Goal: Task Accomplishment & Management: Use online tool/utility

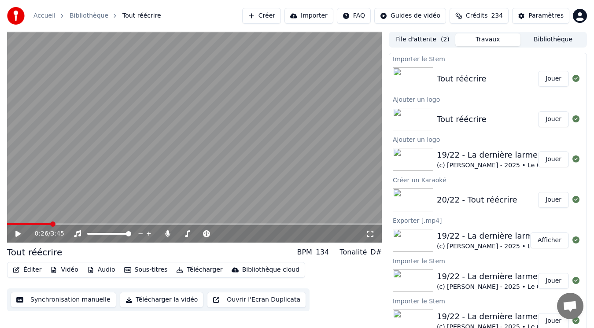
click at [539, 80] on button "Jouer" at bounding box center [553, 79] width 31 height 16
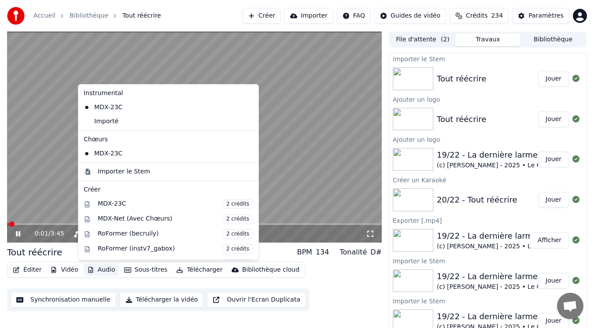
click at [106, 272] on button "Audio" at bounding box center [101, 270] width 35 height 12
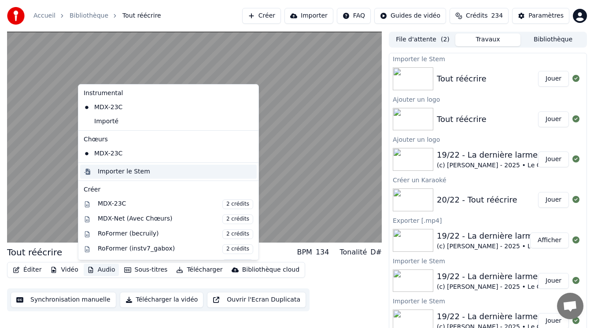
click at [108, 172] on div "Importer le Stem" at bounding box center [124, 171] width 52 height 9
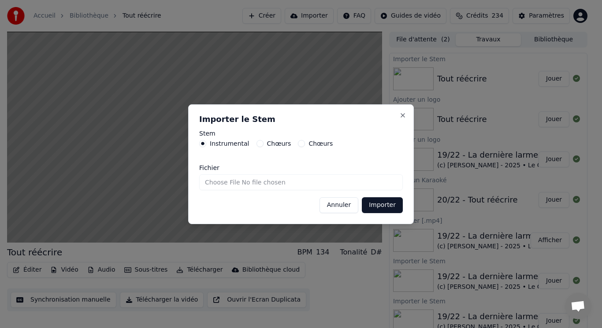
click at [260, 144] on div "Chœurs" at bounding box center [273, 143] width 35 height 7
click at [256, 142] on button "Chœurs" at bounding box center [259, 143] width 7 height 7
click at [214, 180] on input "Fichier" at bounding box center [301, 182] width 204 height 16
type input "**********"
click at [373, 207] on button "Importer" at bounding box center [382, 205] width 41 height 16
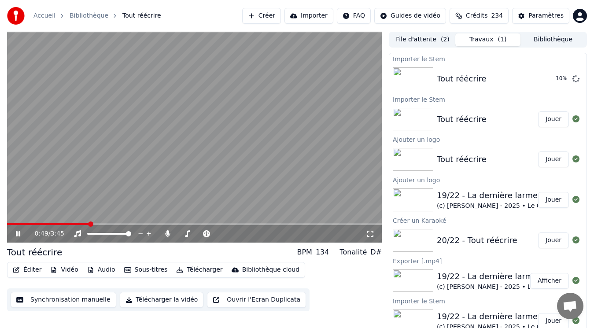
click at [117, 161] on video at bounding box center [194, 137] width 375 height 211
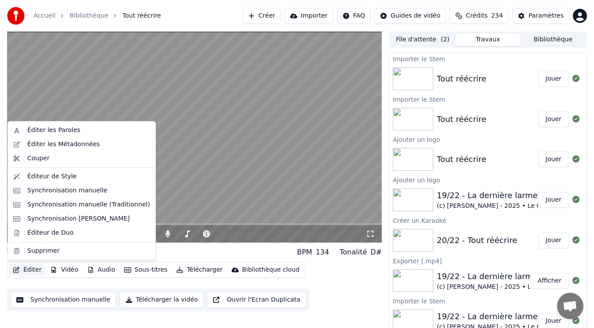
click at [35, 269] on button "Éditer" at bounding box center [27, 270] width 36 height 12
click at [65, 206] on div "Synchronisation manuelle (Traditionnel)" at bounding box center [88, 204] width 123 height 9
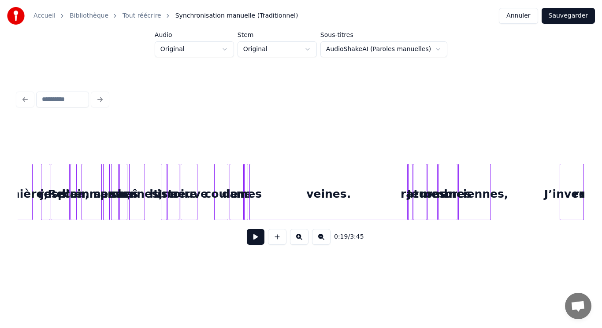
scroll to position [0, 1159]
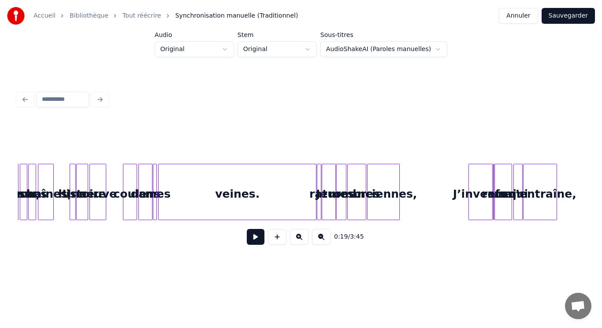
click at [300, 242] on button at bounding box center [299, 237] width 19 height 16
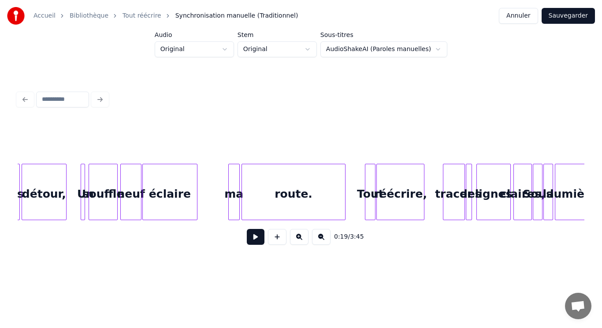
click at [300, 242] on button at bounding box center [299, 237] width 19 height 16
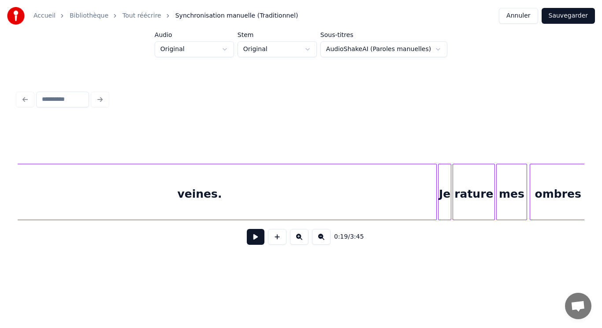
scroll to position [0, 3966]
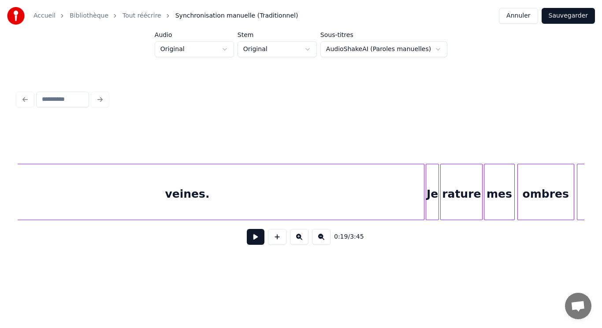
click at [345, 206] on div "veines." at bounding box center [187, 194] width 473 height 60
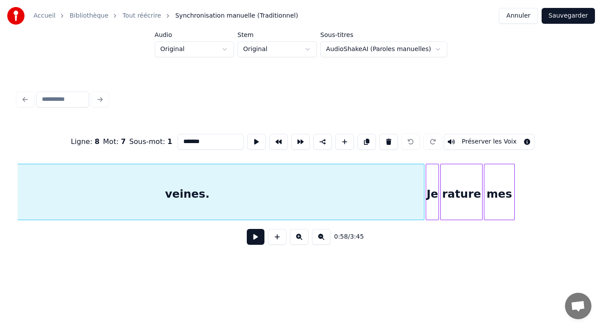
scroll to position [0, 3898]
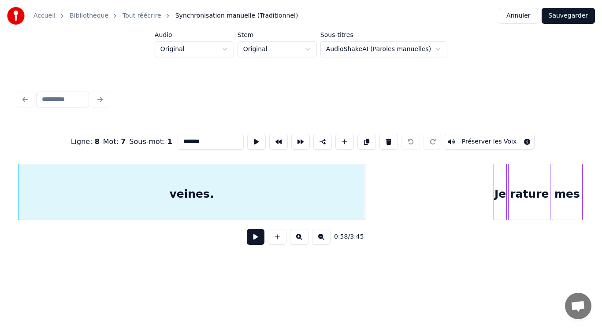
click at [363, 199] on div at bounding box center [363, 192] width 3 height 56
click at [166, 182] on div "veines." at bounding box center [192, 194] width 346 height 60
click at [253, 137] on button at bounding box center [256, 142] width 19 height 16
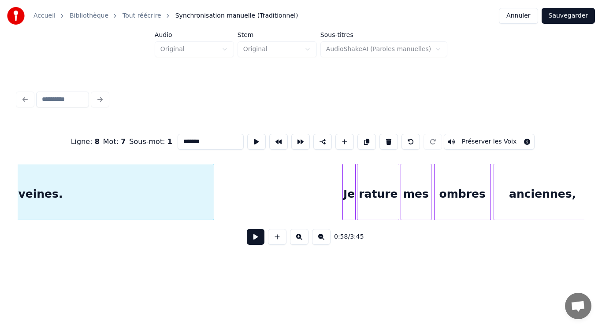
scroll to position [0, 4120]
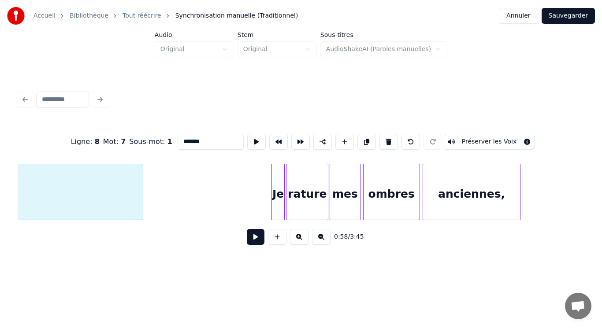
click at [278, 197] on div "Je" at bounding box center [278, 194] width 12 height 60
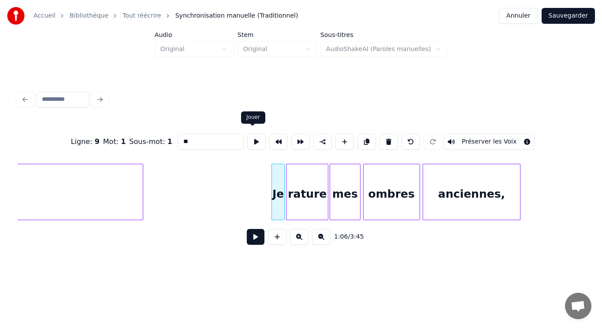
click at [254, 141] on button at bounding box center [256, 142] width 19 height 16
click at [252, 139] on button at bounding box center [256, 142] width 19 height 16
click at [267, 183] on div "Je" at bounding box center [265, 194] width 12 height 60
click at [267, 182] on div "Je" at bounding box center [265, 194] width 12 height 60
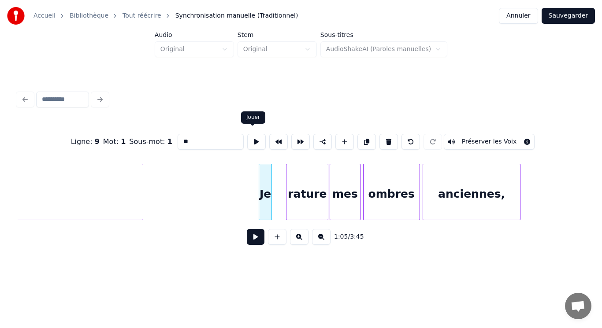
click at [254, 140] on button at bounding box center [256, 142] width 19 height 16
click at [274, 186] on div at bounding box center [275, 192] width 3 height 56
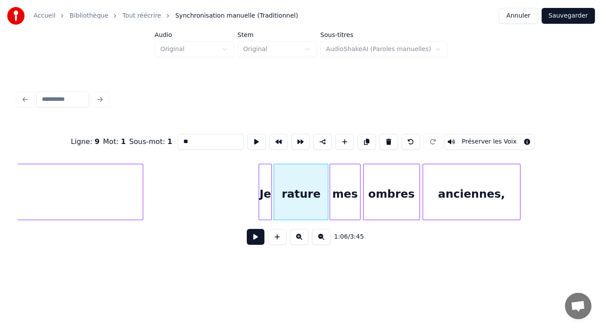
click at [296, 188] on div "rature" at bounding box center [301, 194] width 54 height 60
click at [252, 144] on button at bounding box center [256, 142] width 19 height 16
click at [312, 191] on div at bounding box center [311, 192] width 3 height 56
click at [297, 188] on div "rature" at bounding box center [293, 194] width 38 height 60
click at [250, 137] on button at bounding box center [256, 142] width 19 height 16
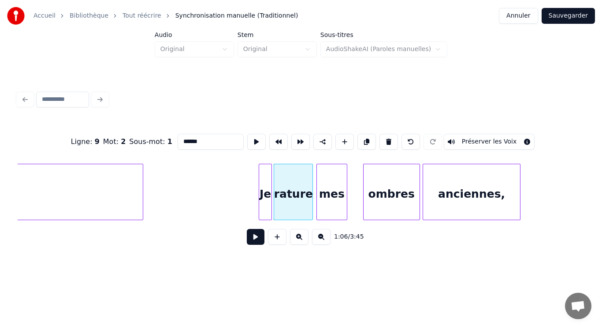
click at [325, 191] on div "mes" at bounding box center [332, 194] width 30 height 60
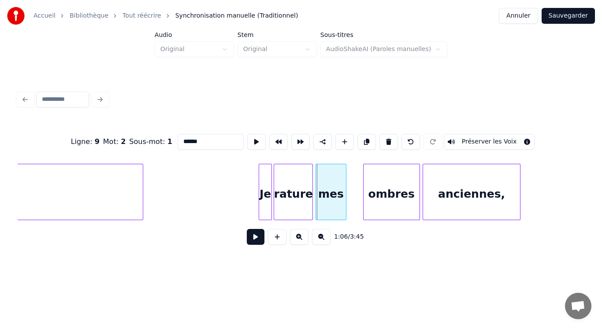
click at [324, 189] on div "mes" at bounding box center [331, 194] width 30 height 60
click at [251, 138] on button at bounding box center [256, 142] width 19 height 16
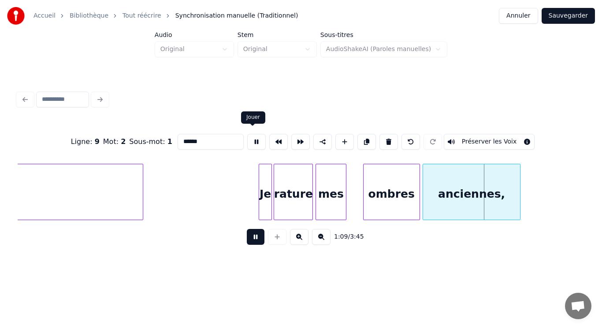
click at [252, 138] on button at bounding box center [256, 142] width 19 height 16
click at [323, 183] on div "mes" at bounding box center [331, 194] width 30 height 60
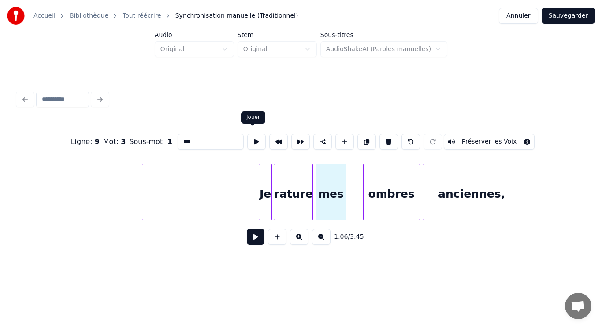
click at [251, 140] on button at bounding box center [256, 142] width 19 height 16
click at [342, 187] on div at bounding box center [340, 192] width 3 height 56
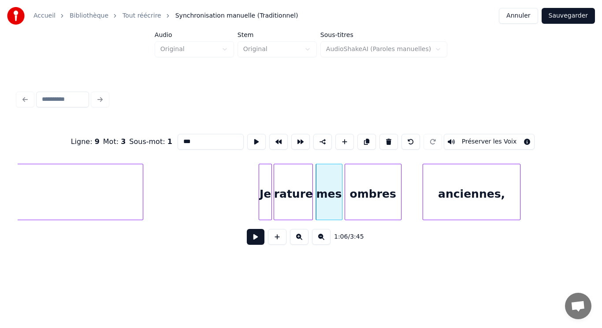
click at [357, 191] on div "ombres" at bounding box center [373, 194] width 56 height 60
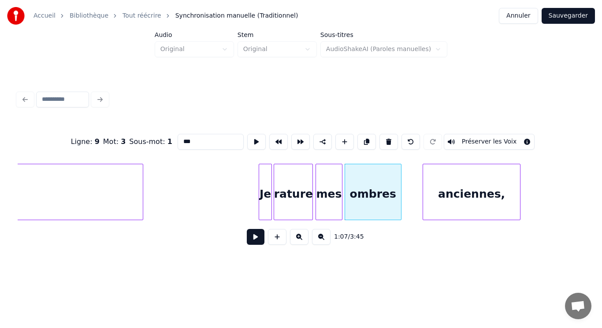
click at [357, 191] on div "ombres" at bounding box center [373, 194] width 56 height 60
click at [252, 138] on button at bounding box center [256, 142] width 19 height 16
click at [372, 195] on div "ombres" at bounding box center [373, 194] width 56 height 60
click at [253, 141] on button at bounding box center [256, 142] width 19 height 16
click at [453, 203] on div "anciennes," at bounding box center [457, 194] width 97 height 60
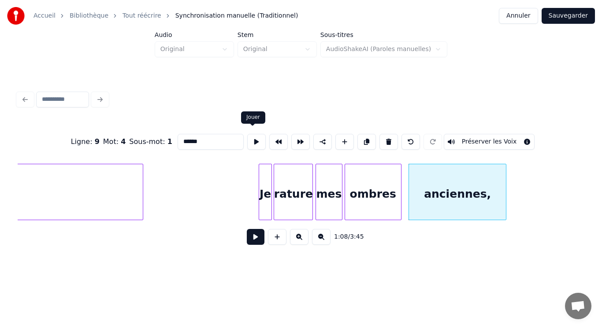
click at [257, 143] on button at bounding box center [256, 142] width 19 height 16
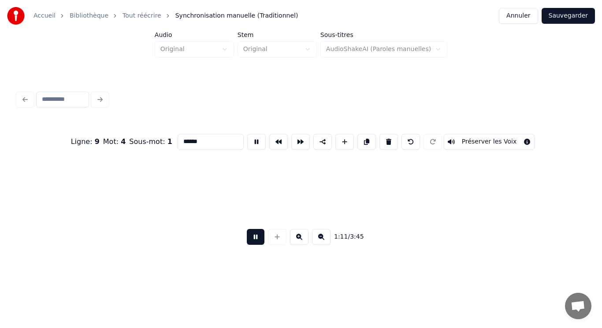
scroll to position [0, 4688]
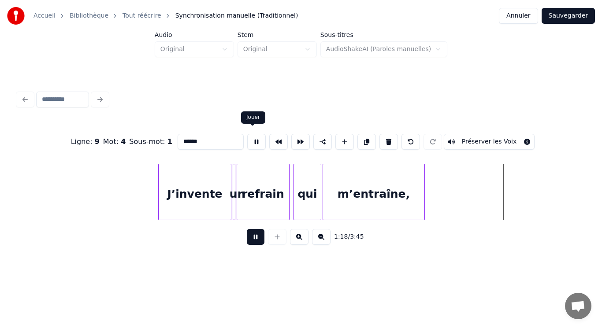
click at [251, 137] on button at bounding box center [256, 142] width 19 height 16
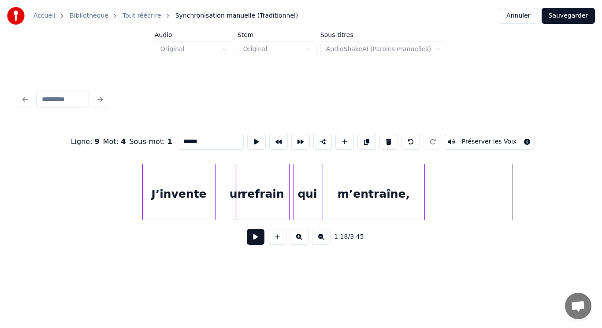
click at [172, 198] on div "J’invente" at bounding box center [179, 194] width 72 height 60
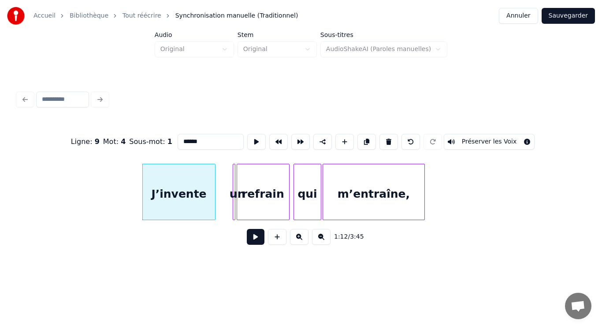
click at [172, 198] on div "J’invente" at bounding box center [179, 194] width 72 height 60
click at [254, 137] on button at bounding box center [258, 142] width 19 height 16
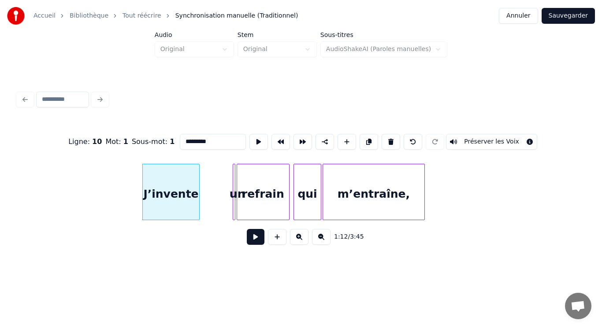
click at [197, 180] on div at bounding box center [198, 192] width 3 height 56
click at [256, 139] on button at bounding box center [258, 142] width 19 height 16
click at [195, 169] on div "J’invente" at bounding box center [171, 194] width 56 height 60
click at [193, 170] on div at bounding box center [191, 192] width 3 height 56
click at [235, 189] on div at bounding box center [236, 192] width 3 height 56
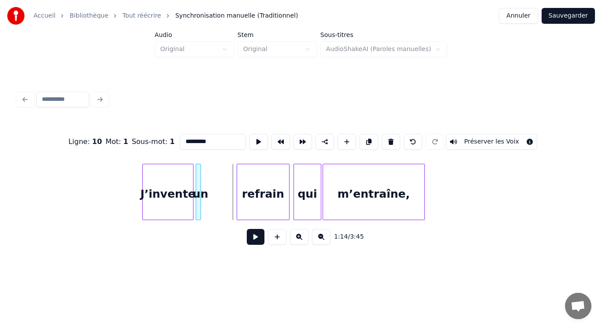
click at [196, 188] on div "un" at bounding box center [200, 194] width 9 height 60
click at [251, 138] on button at bounding box center [258, 142] width 19 height 16
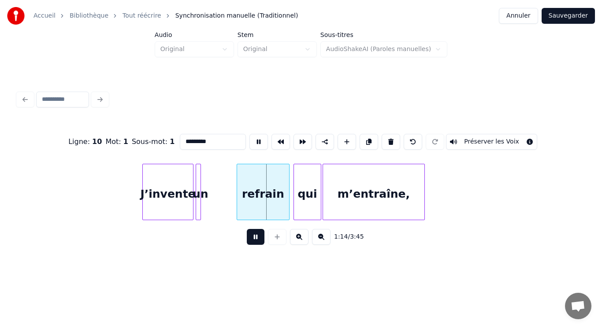
click at [253, 138] on button at bounding box center [258, 142] width 19 height 16
click at [198, 185] on div at bounding box center [199, 192] width 3 height 56
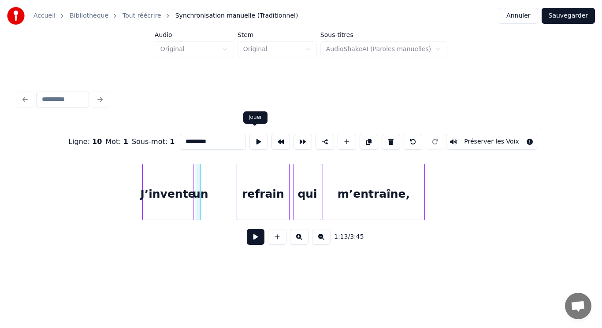
click at [257, 138] on button at bounding box center [258, 142] width 19 height 16
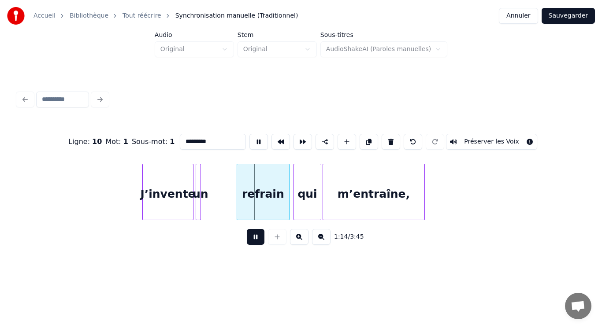
click at [257, 138] on button at bounding box center [258, 142] width 19 height 16
click at [205, 181] on div at bounding box center [205, 192] width 3 height 56
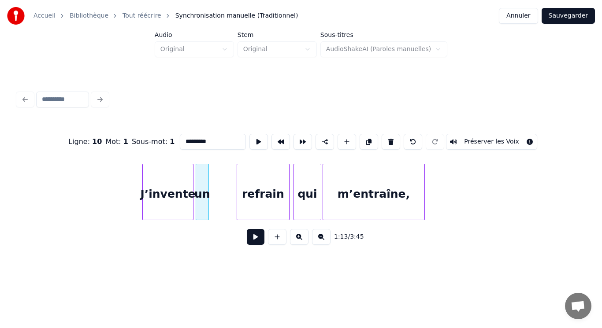
click at [201, 181] on div "un" at bounding box center [202, 194] width 12 height 60
click at [256, 141] on button at bounding box center [258, 142] width 19 height 16
click at [247, 190] on div "refrain" at bounding box center [243, 194] width 52 height 60
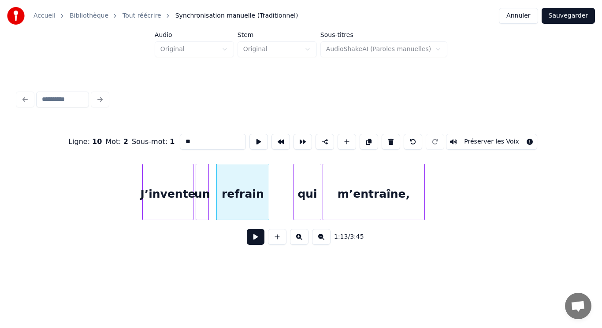
click at [247, 189] on div "refrain" at bounding box center [243, 194] width 52 height 60
click at [255, 139] on button at bounding box center [258, 142] width 19 height 16
click at [249, 181] on div "refrain" at bounding box center [246, 194] width 52 height 60
click at [255, 142] on button at bounding box center [258, 142] width 19 height 16
click at [212, 189] on div at bounding box center [213, 192] width 3 height 56
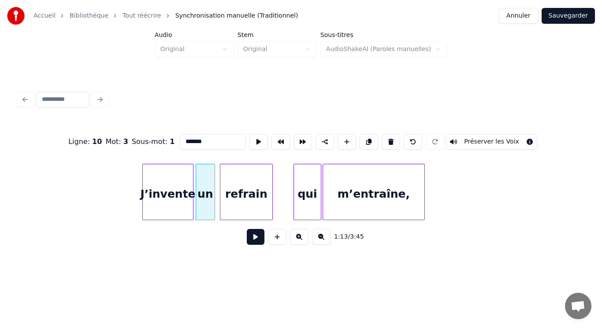
click at [208, 188] on div "un" at bounding box center [205, 194] width 19 height 60
click at [254, 140] on button at bounding box center [258, 142] width 19 height 16
click at [301, 186] on div "qui" at bounding box center [307, 194] width 27 height 60
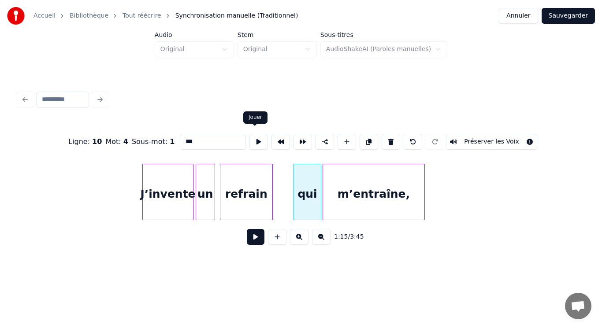
click at [254, 137] on button at bounding box center [258, 142] width 19 height 16
click at [295, 184] on div "qui" at bounding box center [295, 194] width 27 height 60
click at [295, 183] on div "qui" at bounding box center [295, 194] width 27 height 60
click at [297, 182] on div "qui" at bounding box center [295, 194] width 27 height 60
click at [254, 136] on button at bounding box center [258, 142] width 19 height 16
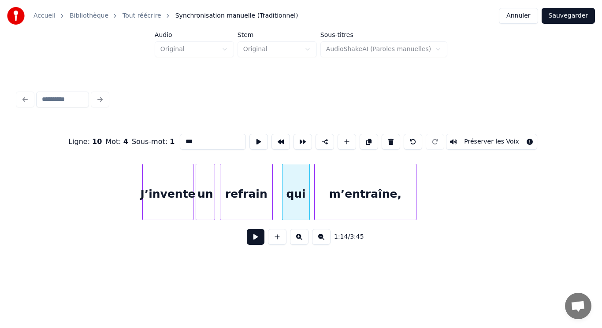
click at [336, 189] on div "m’entraîne," at bounding box center [365, 194] width 101 height 60
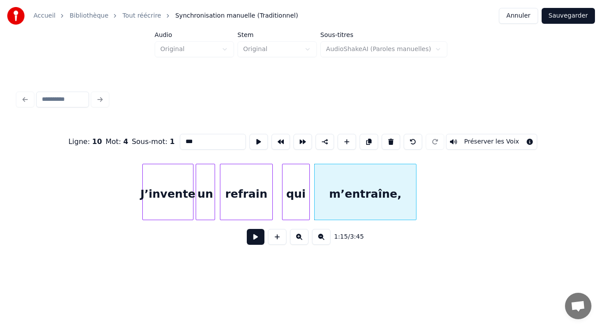
click at [336, 188] on div "m’entraîne," at bounding box center [365, 194] width 101 height 60
click at [256, 137] on button at bounding box center [258, 142] width 19 height 16
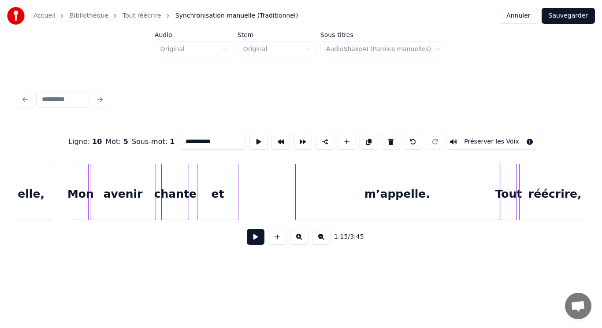
scroll to position [0, 5514]
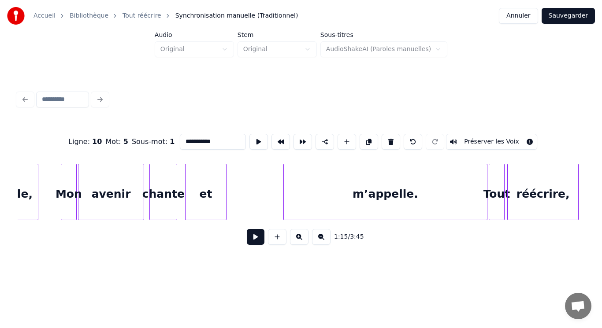
click at [301, 191] on div "m’appelle." at bounding box center [385, 194] width 203 height 60
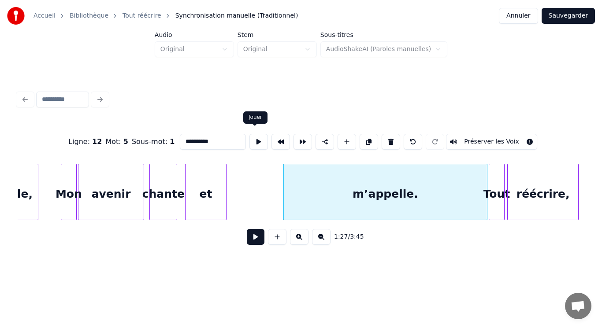
click at [255, 139] on button at bounding box center [258, 142] width 19 height 16
click at [213, 182] on div "et" at bounding box center [206, 194] width 40 height 60
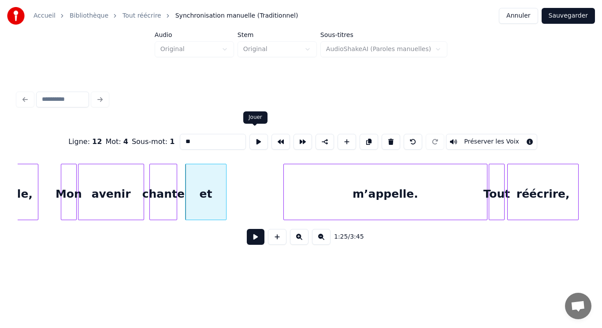
click at [252, 141] on button at bounding box center [258, 142] width 19 height 16
click at [114, 194] on div "avenir" at bounding box center [110, 194] width 65 height 60
type input "******"
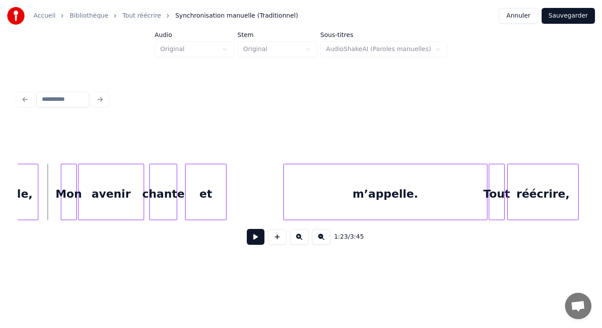
click at [252, 242] on button at bounding box center [256, 237] width 18 height 16
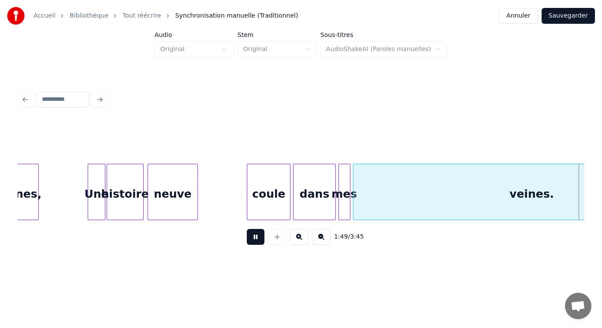
scroll to position [0, 7215]
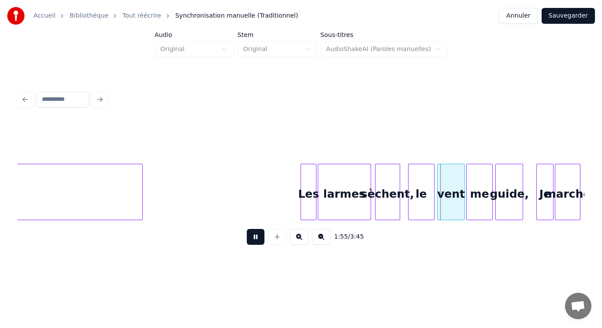
click at [253, 241] on button at bounding box center [256, 237] width 18 height 16
click at [304, 194] on div "Les" at bounding box center [308, 194] width 15 height 60
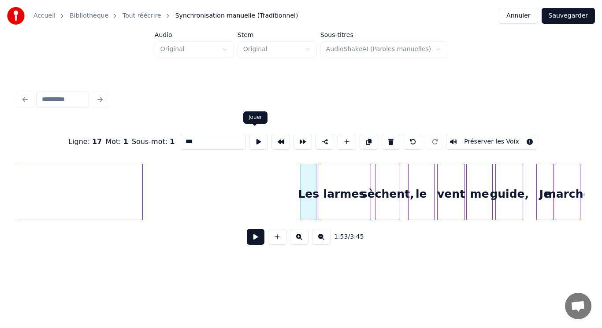
click at [252, 141] on button at bounding box center [258, 142] width 19 height 16
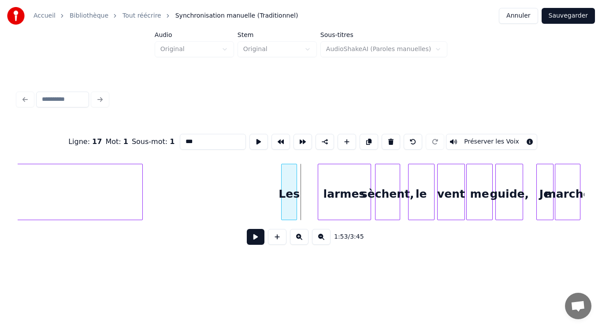
click at [290, 189] on div "Les" at bounding box center [289, 194] width 15 height 60
click at [317, 186] on div "larmes" at bounding box center [324, 194] width 52 height 60
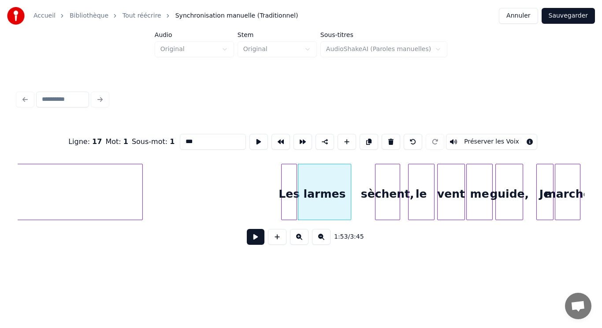
click at [317, 185] on div "larmes" at bounding box center [324, 194] width 52 height 60
click at [259, 136] on button at bounding box center [258, 142] width 19 height 16
click at [368, 188] on div "sèchent," at bounding box center [372, 194] width 24 height 60
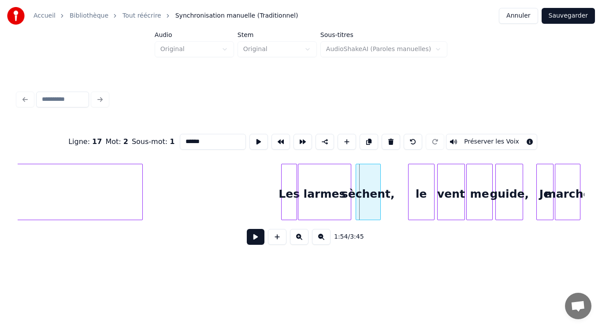
click at [365, 187] on div "sèchent," at bounding box center [368, 194] width 24 height 60
click at [250, 141] on button at bounding box center [258, 142] width 19 height 16
click at [418, 202] on div "le" at bounding box center [421, 194] width 26 height 60
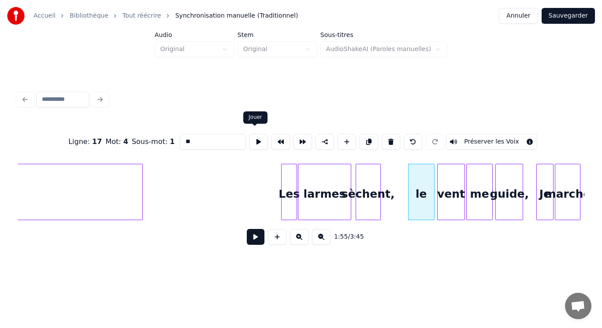
click at [258, 139] on button at bounding box center [258, 142] width 19 height 16
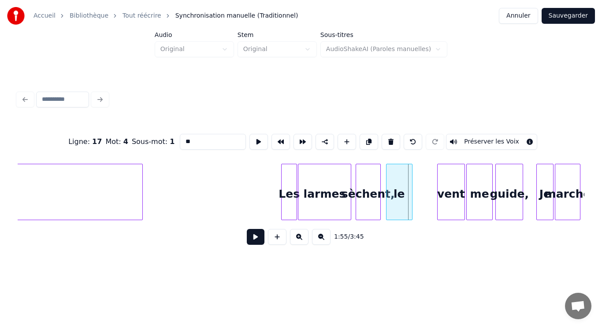
click at [401, 202] on div "le" at bounding box center [399, 194] width 26 height 60
click at [456, 199] on div "vent" at bounding box center [451, 194] width 27 height 60
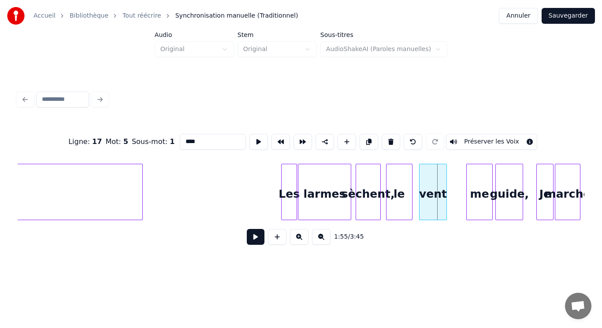
click at [438, 199] on div "vent" at bounding box center [432, 194] width 27 height 60
click at [455, 202] on div "me" at bounding box center [461, 194] width 26 height 60
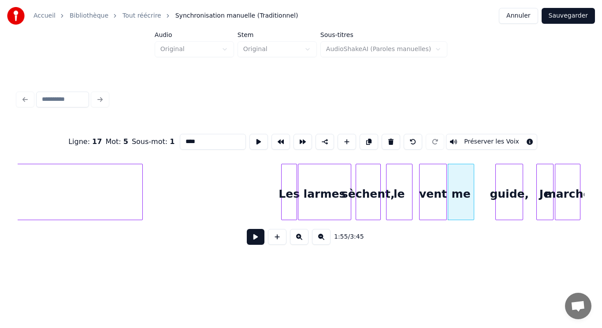
click at [455, 202] on div "me" at bounding box center [461, 194] width 26 height 60
click at [256, 141] on button at bounding box center [258, 142] width 19 height 16
click at [490, 204] on div "guide," at bounding box center [492, 194] width 27 height 60
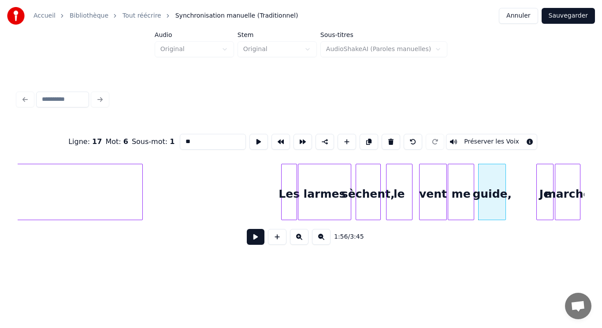
click at [490, 204] on div "guide," at bounding box center [492, 194] width 27 height 60
click at [256, 137] on button at bounding box center [258, 142] width 19 height 16
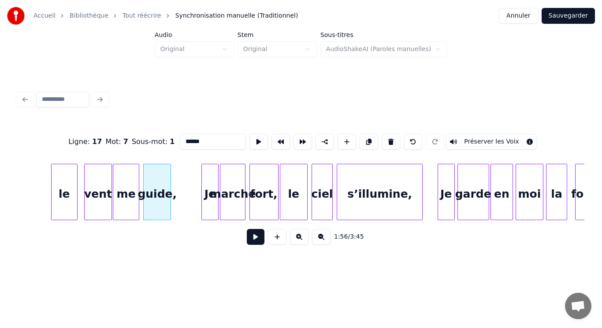
scroll to position [0, 7585]
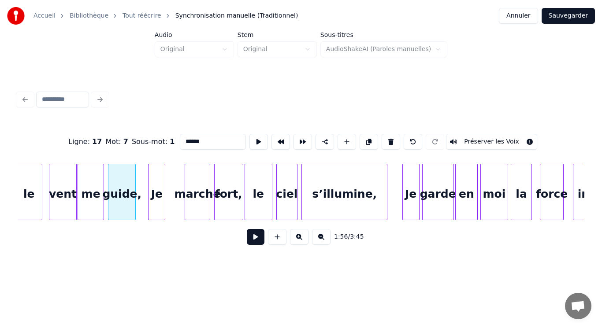
click at [155, 195] on div "Je" at bounding box center [156, 194] width 16 height 60
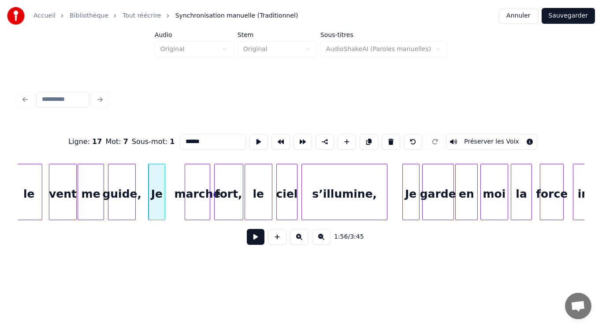
click at [155, 194] on div "Je" at bounding box center [156, 194] width 16 height 60
click at [255, 141] on button at bounding box center [258, 142] width 19 height 16
click at [184, 197] on div "marche" at bounding box center [179, 194] width 24 height 60
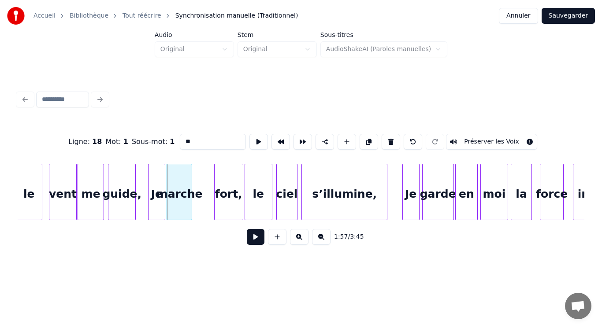
click at [184, 197] on div "marche" at bounding box center [179, 194] width 24 height 60
click at [254, 138] on button at bounding box center [258, 142] width 19 height 16
click at [214, 193] on div "fort," at bounding box center [210, 194] width 28 height 60
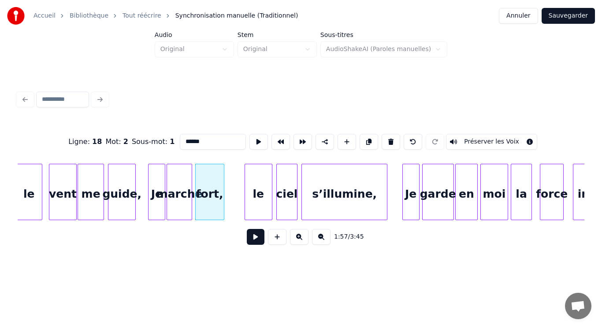
click at [214, 193] on div "fort," at bounding box center [210, 194] width 28 height 60
click at [258, 139] on button at bounding box center [258, 142] width 19 height 16
click at [238, 179] on div "le" at bounding box center [239, 194] width 27 height 60
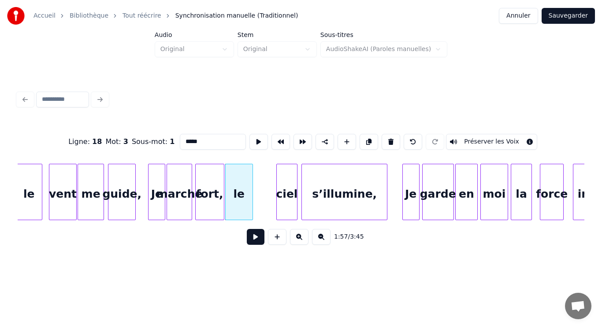
click at [238, 179] on div "le" at bounding box center [239, 194] width 27 height 60
click at [258, 137] on button at bounding box center [258, 142] width 19 height 16
click at [264, 183] on div "ciel" at bounding box center [263, 194] width 20 height 60
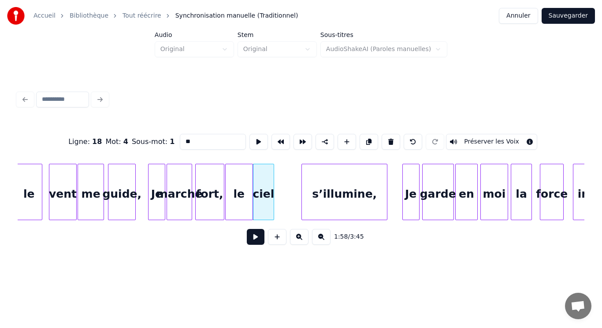
click at [264, 183] on div "ciel" at bounding box center [263, 194] width 20 height 60
click at [253, 136] on button at bounding box center [258, 142] width 19 height 16
click at [303, 188] on div "s’illumine," at bounding box center [317, 194] width 85 height 60
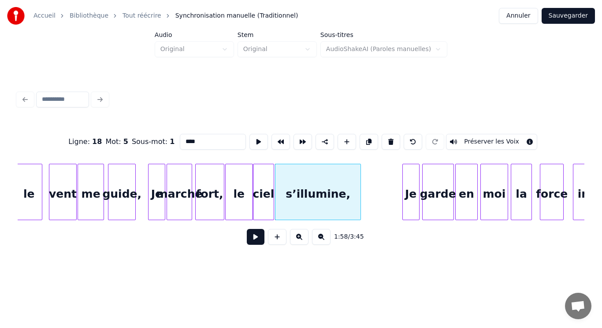
click at [303, 187] on div "s’illumine," at bounding box center [317, 194] width 85 height 60
click at [249, 139] on button at bounding box center [258, 142] width 19 height 16
click at [318, 187] on div "s’illumine," at bounding box center [320, 194] width 85 height 60
click at [258, 136] on button at bounding box center [258, 142] width 19 height 16
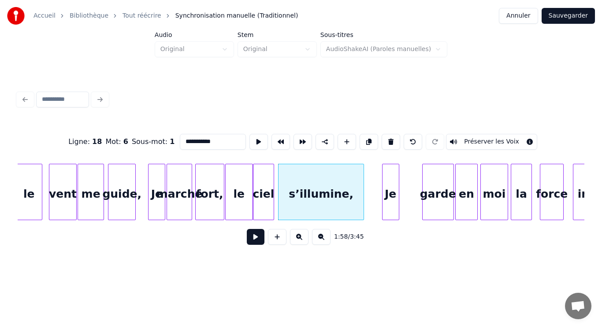
click at [390, 197] on div "Je" at bounding box center [390, 194] width 16 height 60
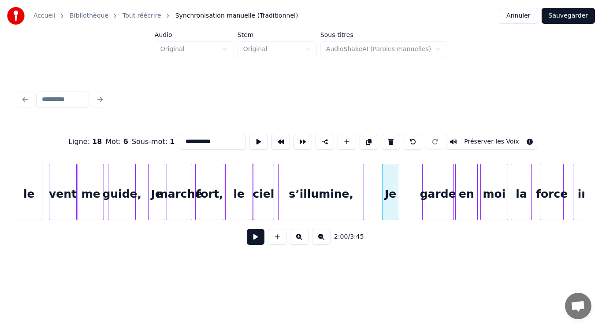
click at [390, 196] on div "Je" at bounding box center [390, 194] width 16 height 60
click at [256, 136] on button at bounding box center [258, 142] width 19 height 16
click at [419, 201] on div "garde" at bounding box center [420, 194] width 31 height 60
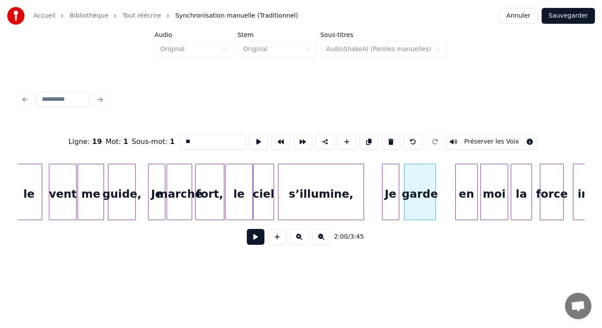
click at [419, 201] on div "garde" at bounding box center [420, 194] width 31 height 60
click at [256, 136] on button at bounding box center [258, 142] width 19 height 16
click at [443, 202] on div "en" at bounding box center [448, 194] width 22 height 60
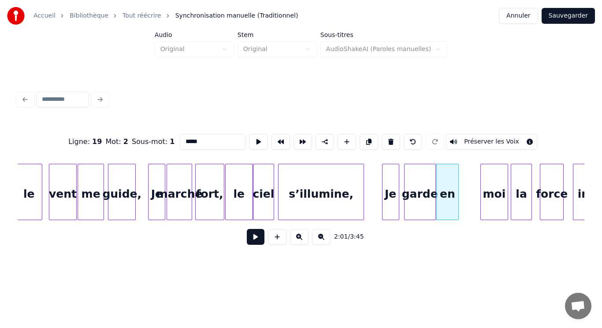
click at [443, 201] on div "en" at bounding box center [448, 194] width 22 height 60
click at [257, 135] on button at bounding box center [258, 142] width 19 height 16
click at [470, 204] on div "moi" at bounding box center [475, 194] width 27 height 60
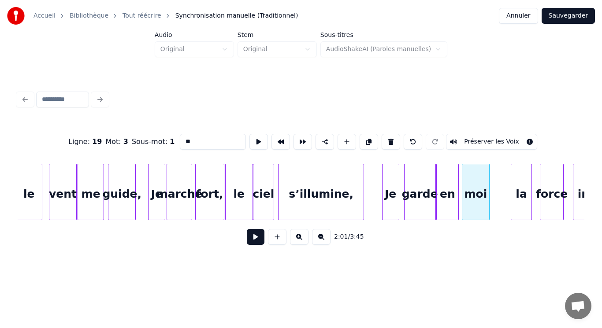
click at [470, 204] on div "moi" at bounding box center [475, 194] width 27 height 60
click at [257, 141] on button at bounding box center [258, 142] width 19 height 16
click at [500, 210] on div "la" at bounding box center [501, 194] width 20 height 60
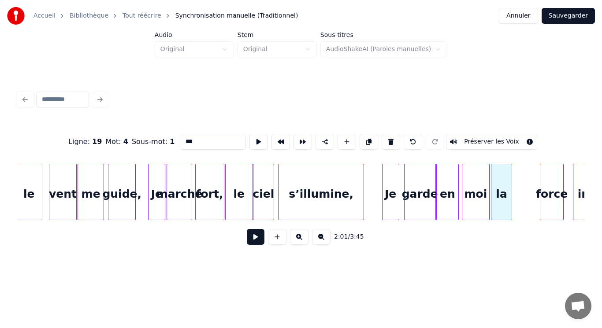
click at [500, 209] on div "la" at bounding box center [501, 194] width 20 height 60
click at [257, 137] on button at bounding box center [258, 142] width 19 height 16
click at [529, 204] on div "force" at bounding box center [532, 194] width 23 height 60
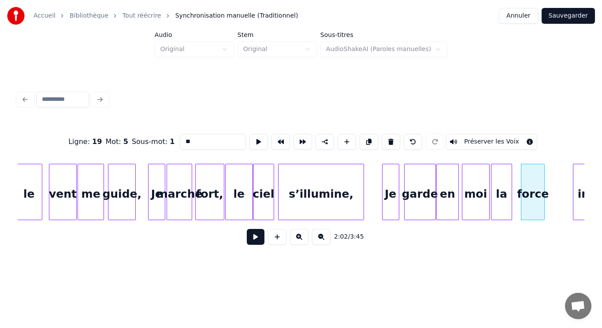
click at [530, 204] on div "force" at bounding box center [532, 194] width 23 height 60
click at [259, 140] on button at bounding box center [258, 142] width 19 height 16
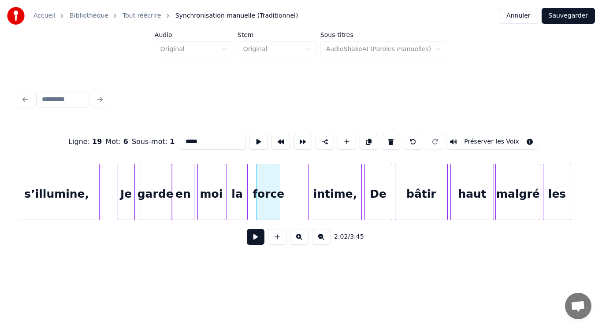
scroll to position [0, 7867]
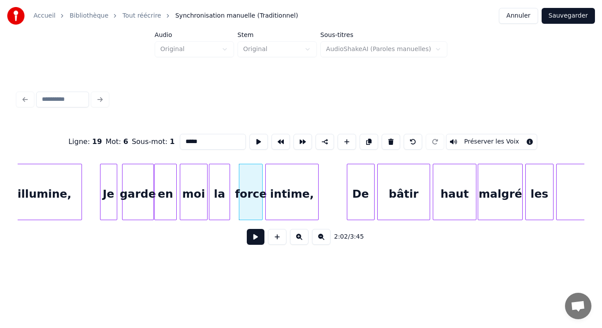
click at [307, 204] on div "intime," at bounding box center [292, 194] width 52 height 60
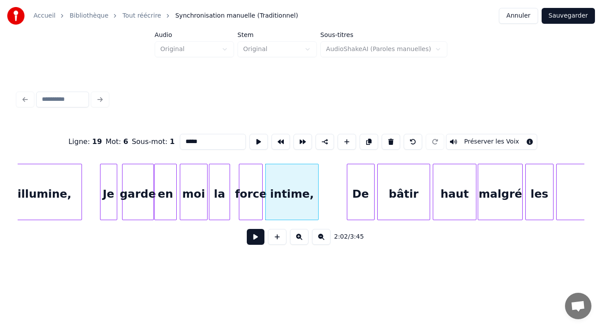
click at [307, 204] on div "intime," at bounding box center [292, 194] width 52 height 60
click at [256, 140] on button at bounding box center [258, 142] width 19 height 16
click at [337, 189] on div "De" at bounding box center [336, 194] width 27 height 60
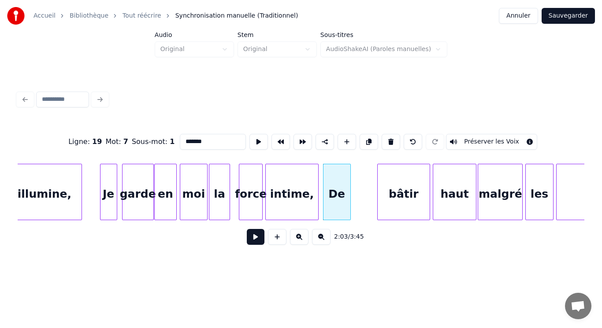
click at [337, 188] on div "De" at bounding box center [336, 194] width 27 height 60
click at [256, 138] on button at bounding box center [258, 142] width 19 height 16
click at [377, 193] on div "bâtir" at bounding box center [386, 194] width 52 height 60
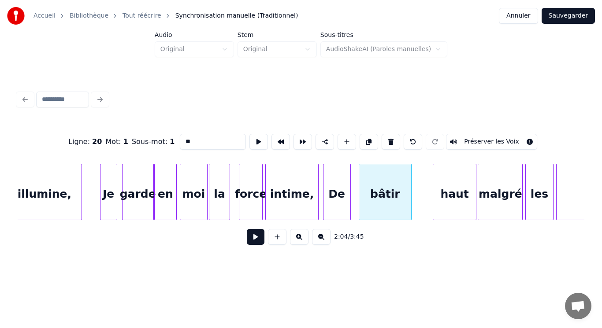
click at [377, 192] on div "bâtir" at bounding box center [385, 194] width 52 height 60
click at [258, 141] on button at bounding box center [258, 142] width 19 height 16
click at [427, 199] on div "haut" at bounding box center [436, 194] width 43 height 60
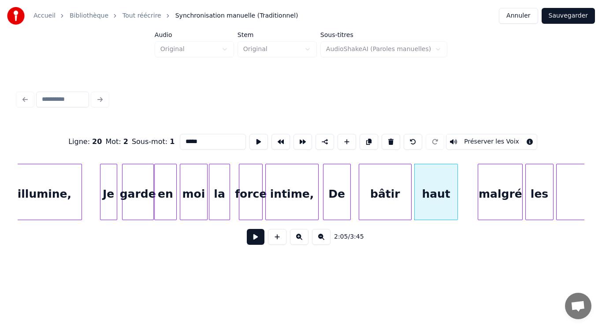
click at [427, 197] on div "haut" at bounding box center [436, 194] width 43 height 60
click at [257, 141] on button at bounding box center [258, 142] width 19 height 16
click at [479, 197] on div "malgré" at bounding box center [481, 194] width 44 height 60
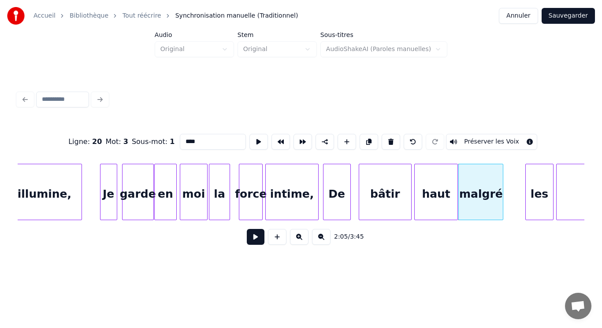
click at [479, 197] on div "malgré" at bounding box center [481, 194] width 44 height 60
click at [254, 139] on button at bounding box center [258, 142] width 19 height 16
click at [525, 193] on div "les" at bounding box center [518, 194] width 27 height 60
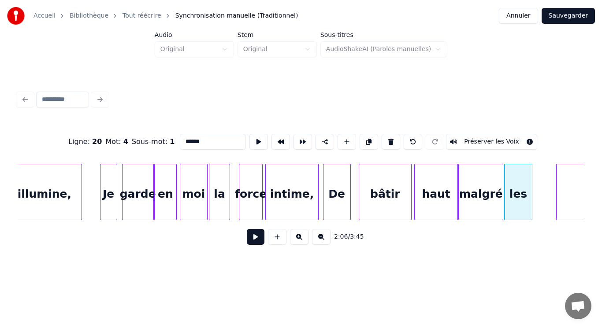
click at [525, 193] on div "les" at bounding box center [518, 194] width 27 height 60
click at [252, 135] on button at bounding box center [258, 142] width 19 height 16
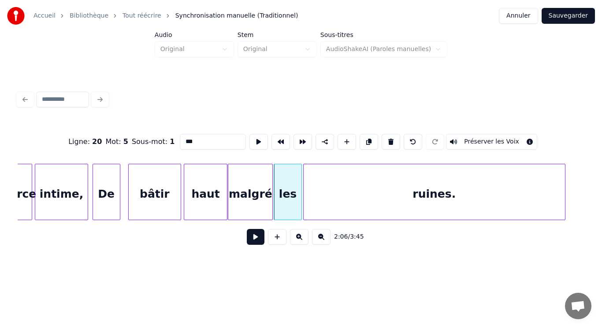
click at [551, 189] on div "ruines." at bounding box center [434, 194] width 261 height 60
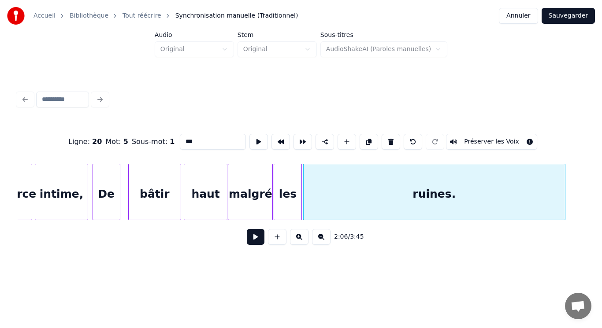
click at [551, 189] on div "ruines." at bounding box center [434, 194] width 261 height 60
type input "*******"
click at [251, 137] on button at bounding box center [258, 142] width 19 height 16
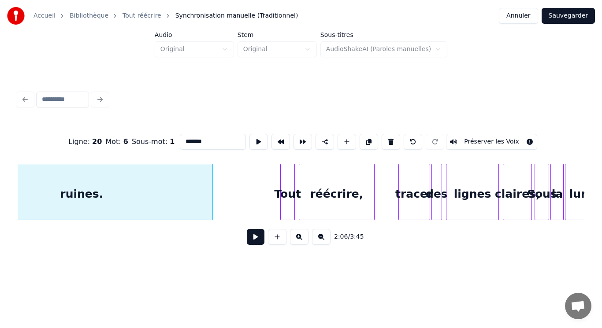
scroll to position [0, 8468]
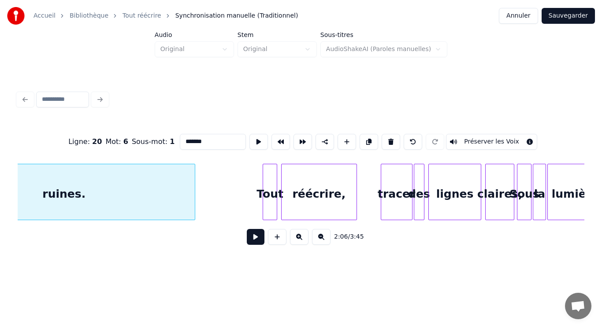
click at [258, 244] on button at bounding box center [256, 237] width 18 height 16
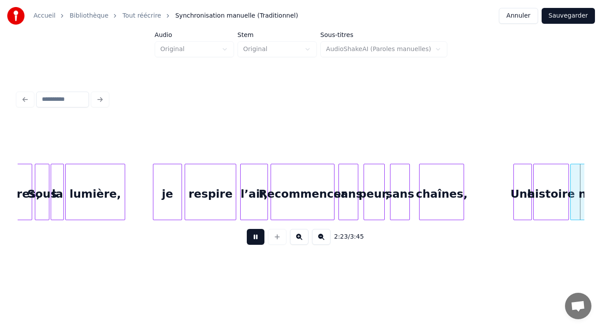
scroll to position [0, 9517]
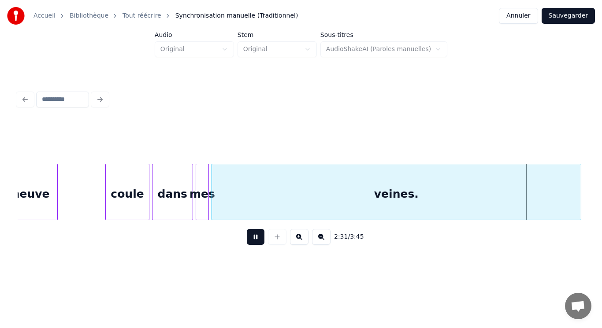
click at [254, 239] on button at bounding box center [256, 237] width 18 height 16
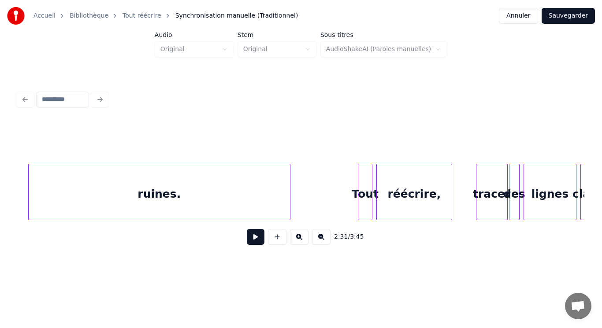
scroll to position [0, 8420]
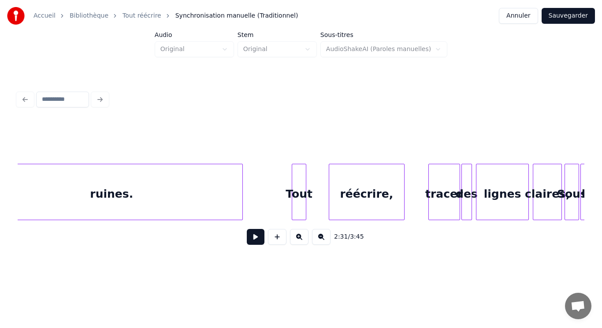
click at [300, 194] on div "Tout" at bounding box center [299, 194] width 14 height 60
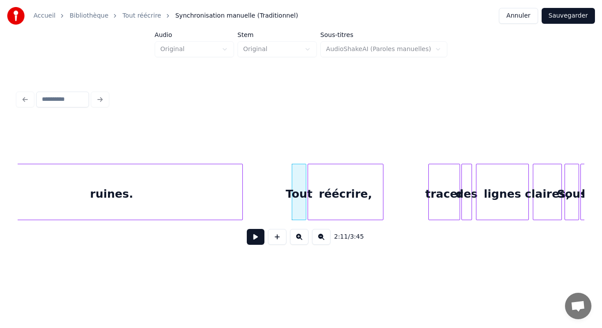
click at [326, 190] on div "réécrire," at bounding box center [345, 194] width 74 height 60
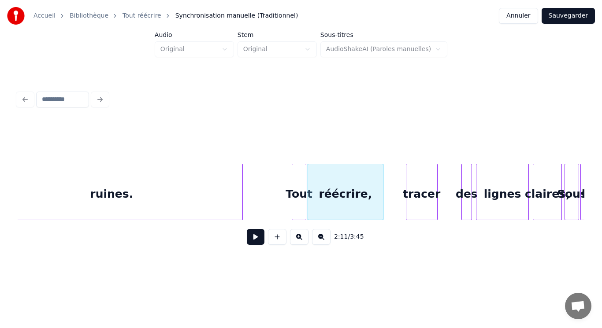
click at [420, 202] on div "tracer" at bounding box center [421, 194] width 31 height 60
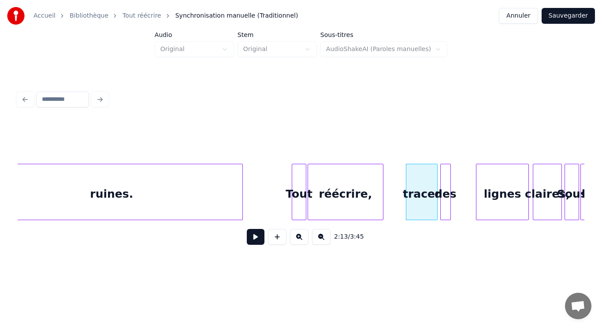
click at [445, 206] on div "des" at bounding box center [446, 194] width 10 height 60
click at [445, 205] on div "des" at bounding box center [446, 194] width 10 height 60
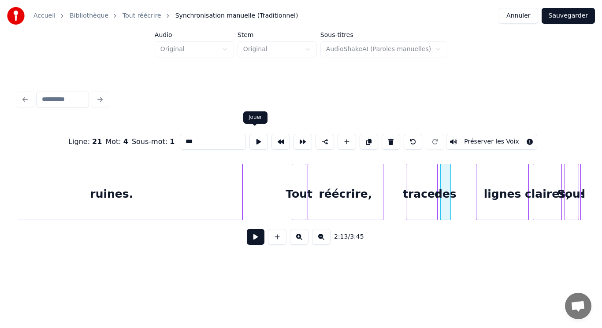
click at [256, 136] on button at bounding box center [258, 142] width 19 height 16
click at [465, 197] on div "lignes" at bounding box center [478, 194] width 52 height 60
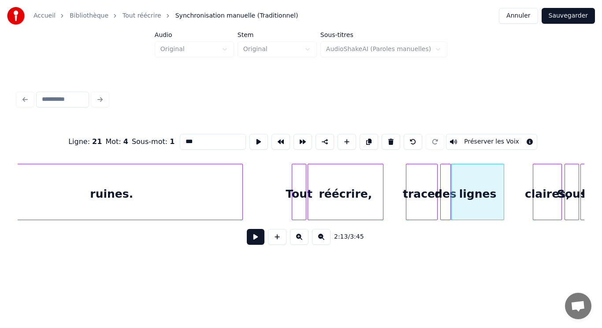
click at [465, 197] on div "lignes" at bounding box center [478, 194] width 52 height 60
click at [260, 137] on button at bounding box center [258, 142] width 19 height 16
click at [521, 191] on div "claires," at bounding box center [526, 194] width 28 height 60
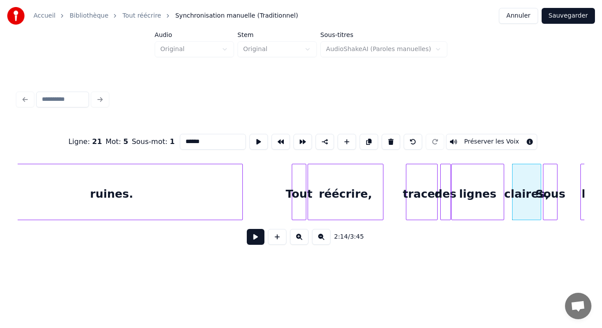
click at [551, 193] on div "Sous" at bounding box center [550, 194] width 14 height 60
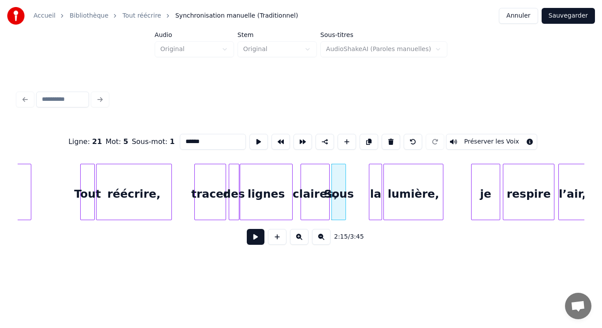
scroll to position [0, 8649]
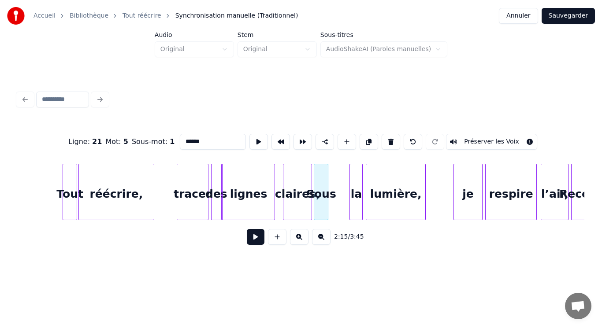
click at [355, 200] on div "la" at bounding box center [356, 194] width 12 height 60
click at [337, 198] on div "la" at bounding box center [337, 194] width 12 height 60
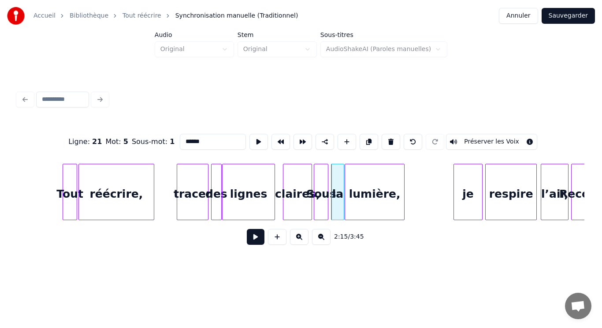
click at [383, 204] on div "lumière," at bounding box center [374, 194] width 59 height 60
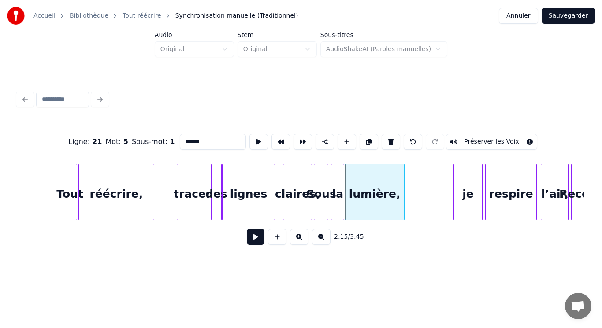
click at [383, 204] on div "lumière," at bounding box center [374, 194] width 59 height 60
click at [446, 197] on div "je" at bounding box center [445, 194] width 28 height 60
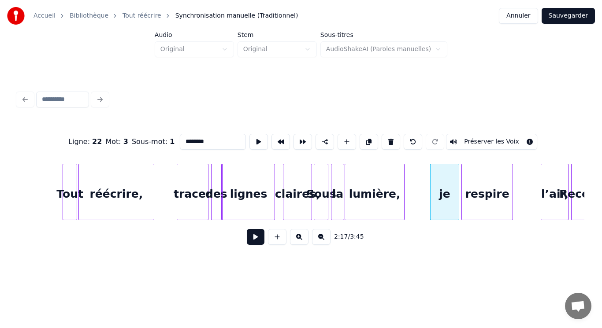
click at [479, 203] on div "respire" at bounding box center [487, 194] width 51 height 60
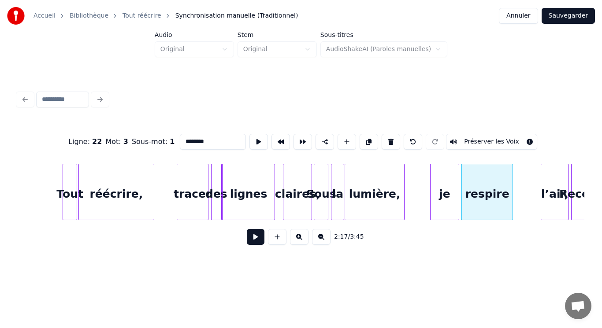
click at [479, 202] on div "respire" at bounding box center [487, 194] width 51 height 60
click at [255, 141] on button at bounding box center [258, 142] width 19 height 16
click at [526, 190] on div "l’air," at bounding box center [528, 194] width 27 height 60
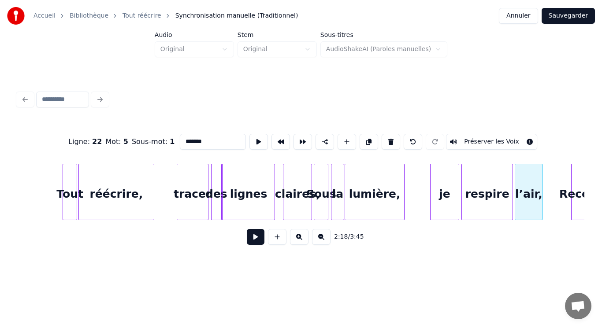
click at [526, 190] on div "l’air," at bounding box center [528, 194] width 27 height 60
click at [254, 138] on button at bounding box center [258, 142] width 19 height 16
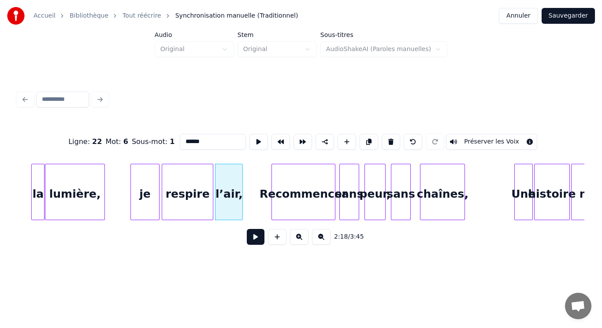
scroll to position [0, 8967]
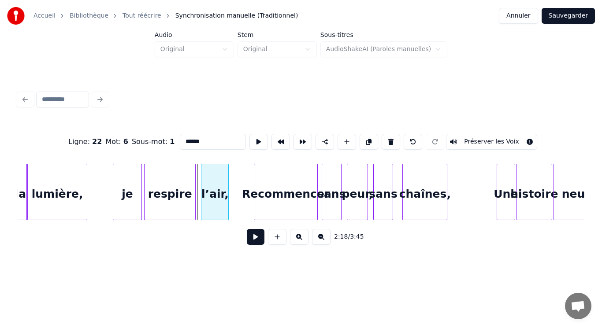
click at [214, 192] on div "l’air," at bounding box center [214, 194] width 27 height 60
click at [214, 192] on div "l’air," at bounding box center [215, 194] width 27 height 60
click at [252, 137] on button at bounding box center [258, 142] width 19 height 16
click at [238, 196] on div at bounding box center [239, 192] width 3 height 56
click at [219, 195] on div "l’air," at bounding box center [219, 194] width 38 height 60
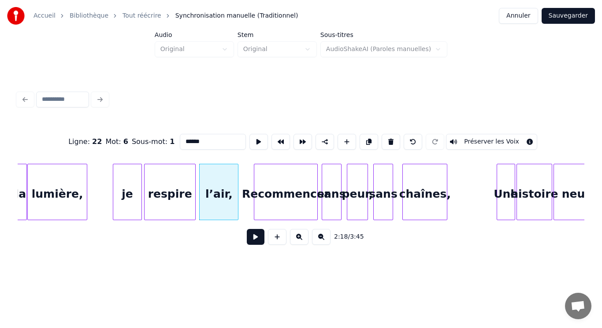
click at [290, 202] on div "Recommencer" at bounding box center [285, 194] width 63 height 60
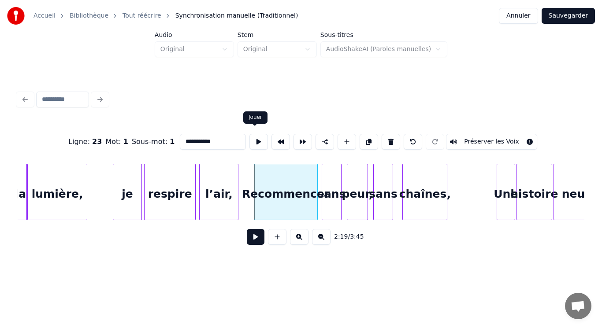
click at [251, 137] on button at bounding box center [258, 142] width 19 height 16
click at [298, 189] on div "Recommencer" at bounding box center [280, 194] width 63 height 60
click at [324, 199] on div "sans" at bounding box center [323, 194] width 19 height 60
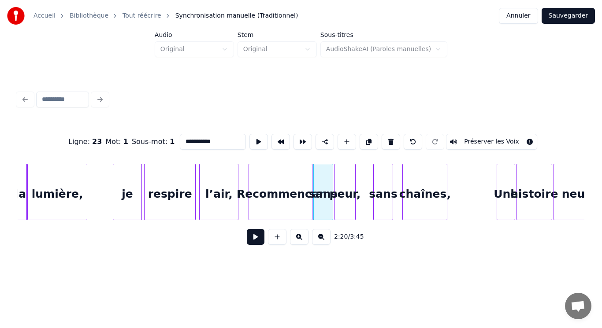
click at [339, 200] on div "peur," at bounding box center [345, 194] width 20 height 60
click at [339, 199] on div "peur," at bounding box center [345, 194] width 20 height 60
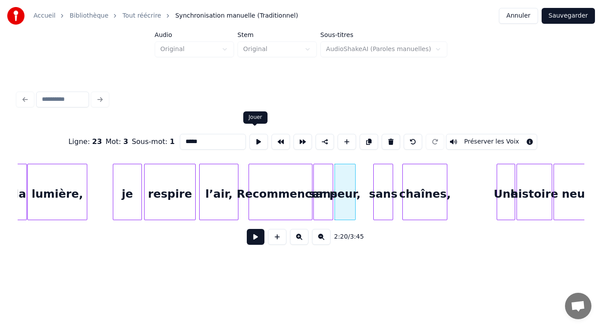
click at [257, 137] on button at bounding box center [258, 142] width 19 height 16
click at [363, 193] on div "sans" at bounding box center [364, 194] width 19 height 60
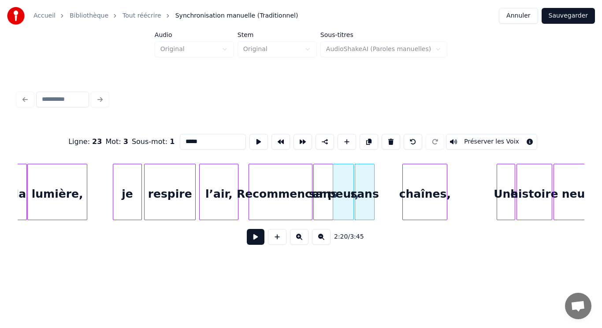
click at [341, 189] on div "peur," at bounding box center [343, 194] width 20 height 60
click at [345, 196] on div "peur," at bounding box center [343, 194] width 20 height 60
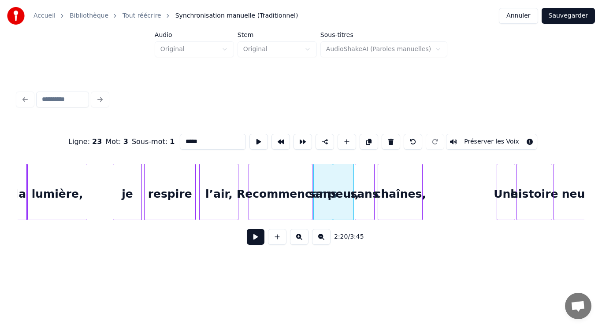
click at [397, 204] on div "chaînes," at bounding box center [400, 194] width 44 height 60
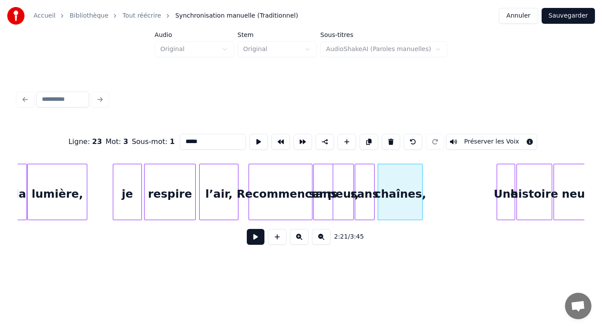
click at [397, 204] on div "chaînes," at bounding box center [400, 194] width 44 height 60
click at [487, 199] on div "Une" at bounding box center [486, 194] width 18 height 60
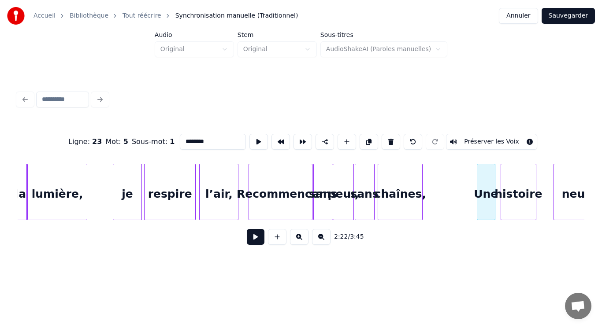
click at [512, 207] on div "histoire" at bounding box center [518, 194] width 35 height 60
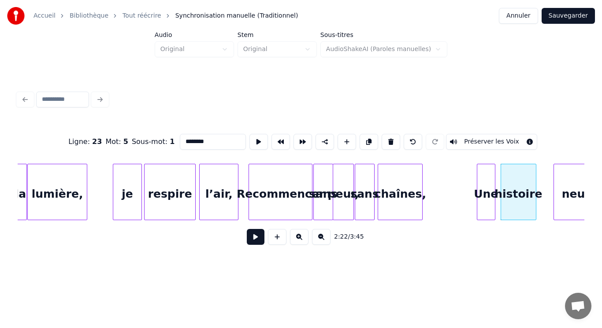
click at [512, 207] on div "histoire" at bounding box center [518, 194] width 35 height 60
click at [255, 135] on button at bounding box center [258, 142] width 19 height 16
click at [254, 138] on button at bounding box center [258, 142] width 19 height 16
click at [480, 210] on div "Une" at bounding box center [480, 194] width 18 height 60
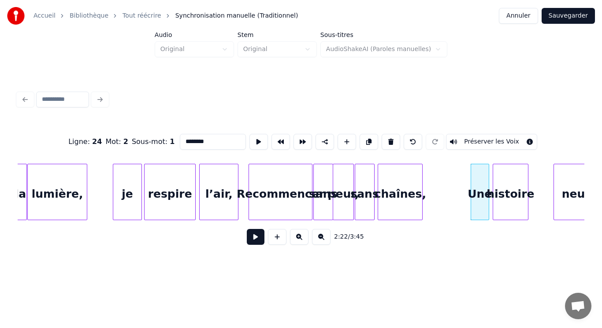
click at [508, 205] on div "histoire" at bounding box center [510, 194] width 35 height 60
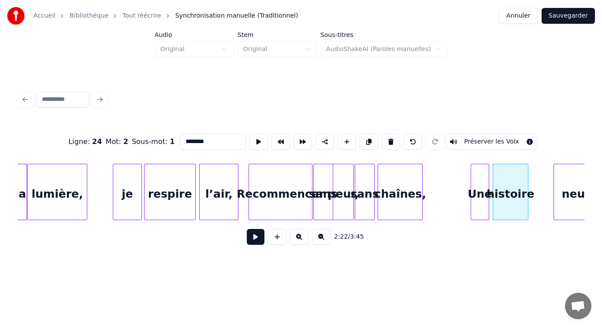
click at [508, 205] on div "histoire" at bounding box center [510, 194] width 35 height 60
click at [256, 140] on button at bounding box center [258, 142] width 19 height 16
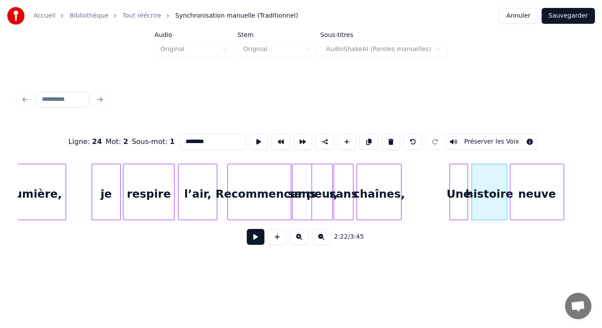
click at [543, 199] on div "neuve" at bounding box center [536, 194] width 53 height 60
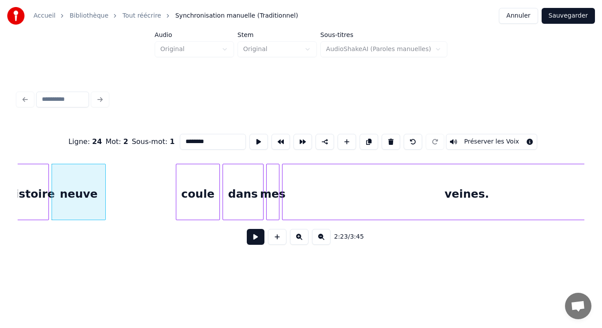
scroll to position [0, 9481]
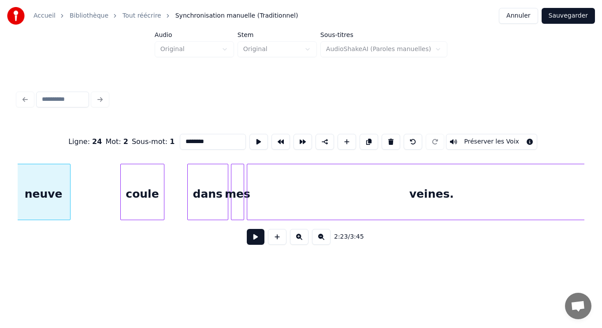
click at [148, 197] on div "coule" at bounding box center [142, 194] width 43 height 60
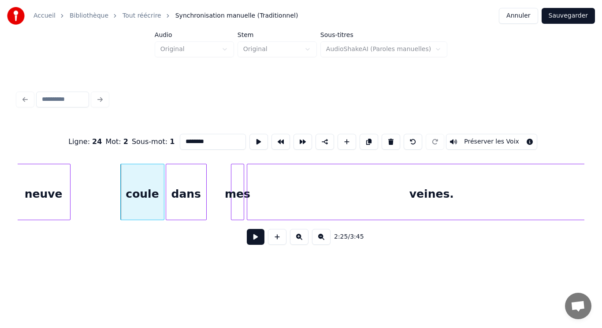
click at [178, 200] on div "dans" at bounding box center [186, 194] width 40 height 60
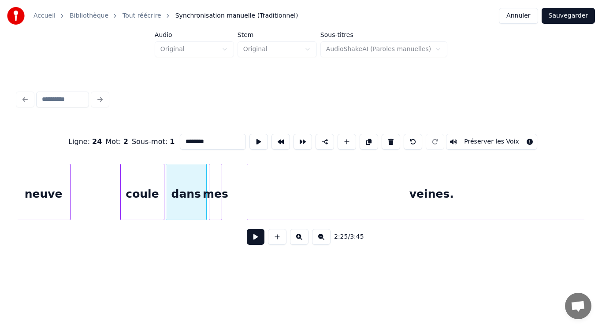
click at [214, 204] on div "mes" at bounding box center [215, 194] width 12 height 60
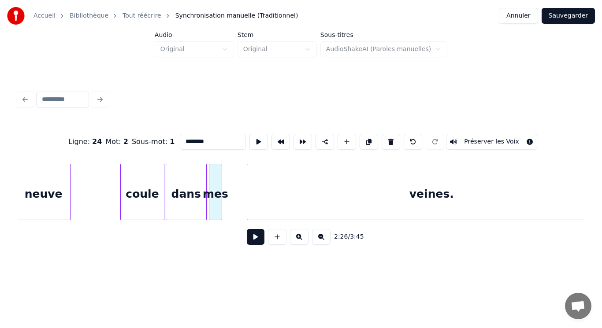
click at [214, 204] on div "mes" at bounding box center [215, 194] width 12 height 60
click at [251, 138] on button at bounding box center [258, 142] width 19 height 16
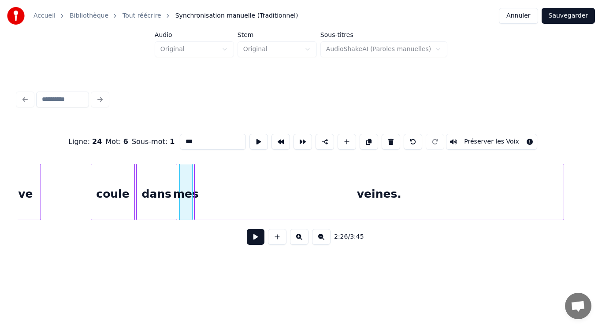
click at [281, 191] on div "veines." at bounding box center [379, 194] width 369 height 60
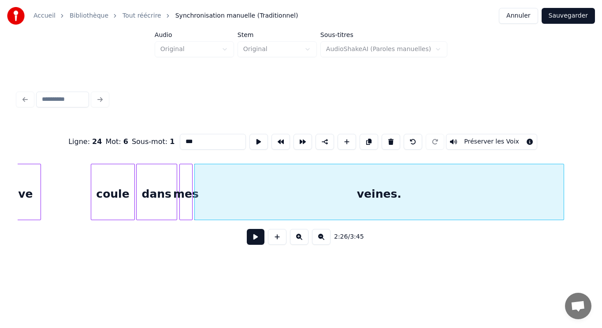
click at [281, 191] on div "veines." at bounding box center [379, 194] width 369 height 60
type input "*******"
click at [249, 141] on button at bounding box center [258, 142] width 19 height 16
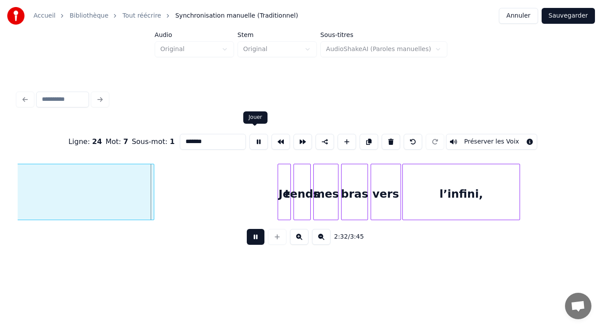
scroll to position [0, 9688]
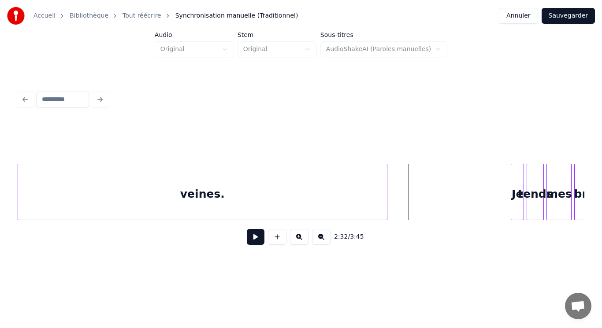
click at [256, 245] on button at bounding box center [256, 237] width 18 height 16
click at [254, 242] on button at bounding box center [256, 237] width 18 height 16
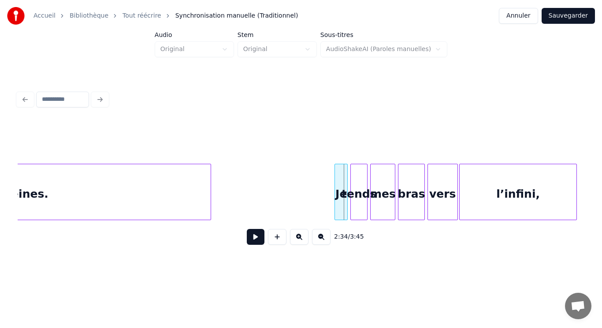
scroll to position [0, 9899]
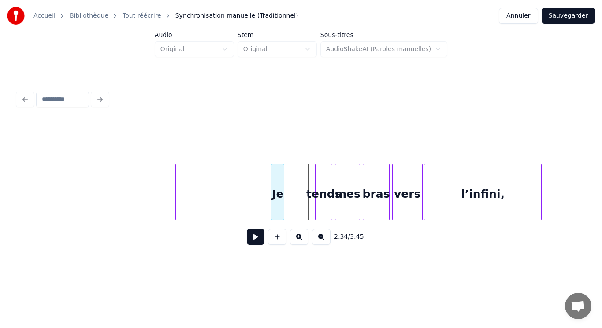
click at [276, 192] on div "Je" at bounding box center [277, 194] width 12 height 60
click at [299, 202] on div "tends" at bounding box center [300, 194] width 16 height 60
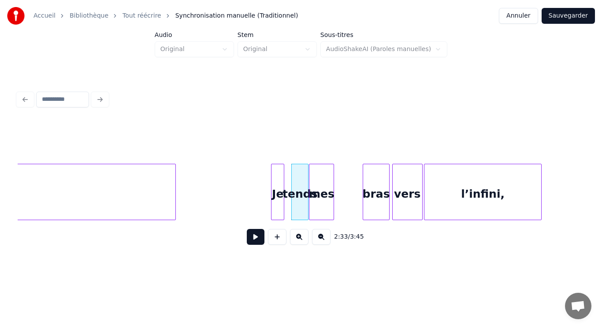
click at [323, 206] on div "mes" at bounding box center [321, 194] width 24 height 60
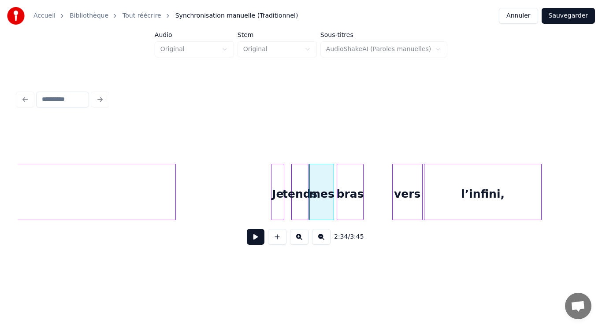
click at [349, 204] on div "bras" at bounding box center [350, 194] width 26 height 60
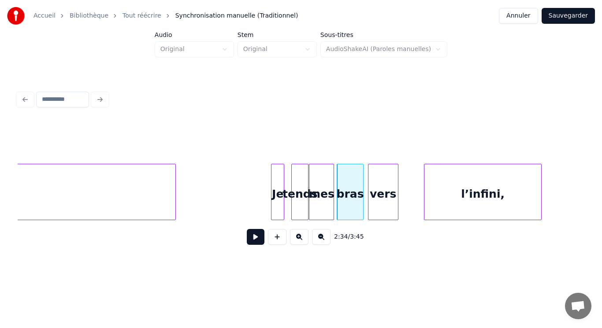
click at [385, 206] on div "vers" at bounding box center [383, 194] width 30 height 60
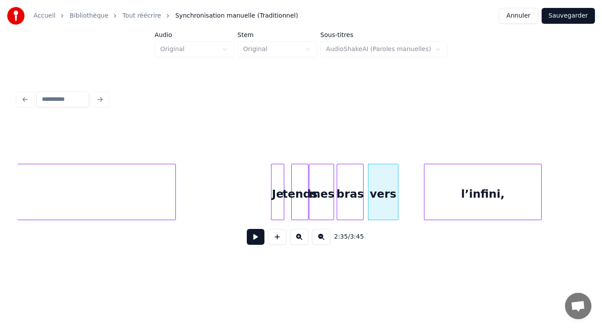
click at [385, 206] on div "vers" at bounding box center [383, 194] width 30 height 60
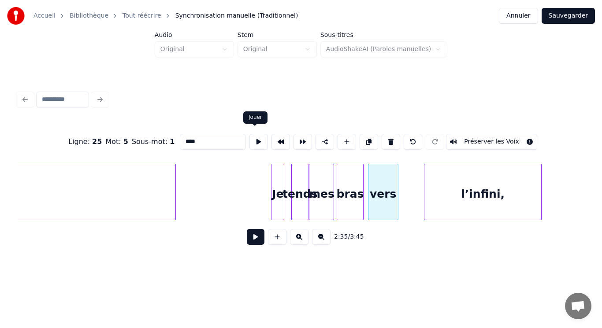
click at [254, 143] on button at bounding box center [258, 142] width 19 height 16
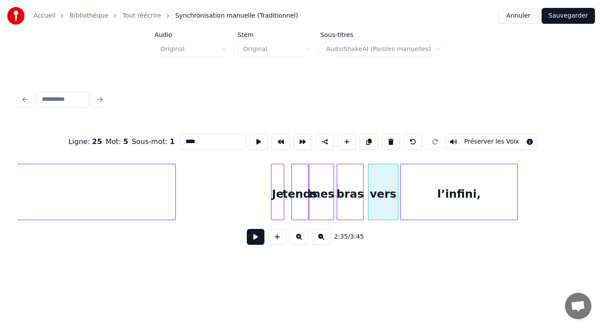
click at [436, 204] on div "l’infini," at bounding box center [459, 194] width 117 height 60
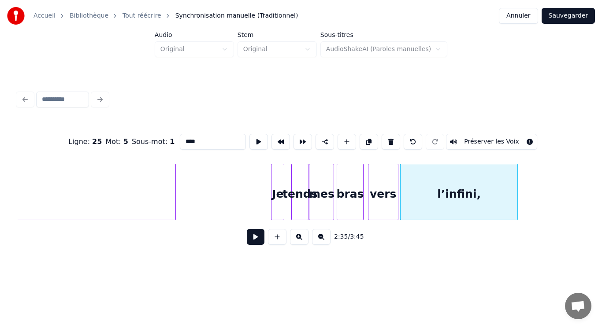
click at [436, 204] on div "l’infini," at bounding box center [459, 194] width 117 height 60
click at [251, 138] on button at bounding box center [258, 142] width 19 height 16
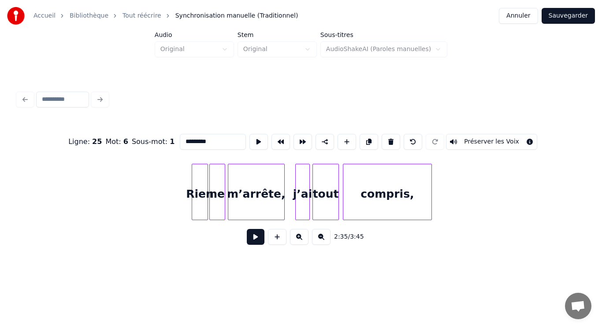
scroll to position [0, 10516]
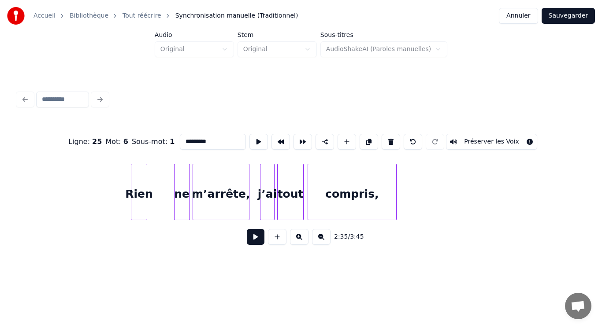
click at [141, 210] on div "Rien" at bounding box center [138, 194] width 15 height 60
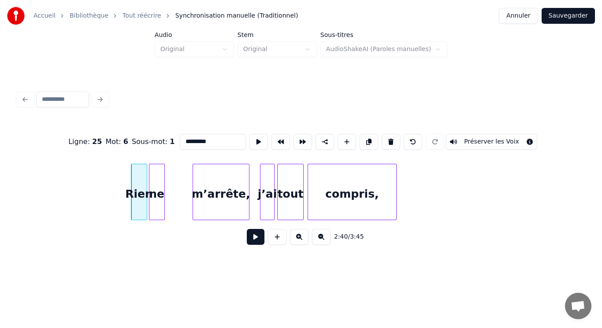
click at [156, 204] on div "ne" at bounding box center [156, 194] width 15 height 60
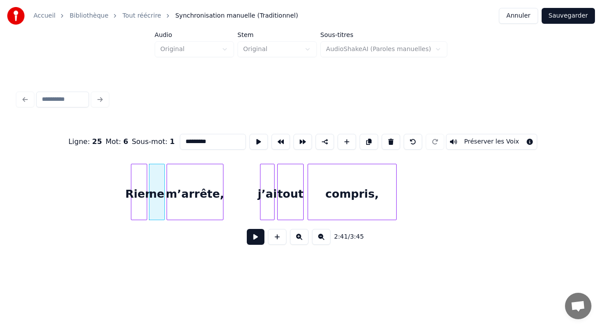
click at [186, 200] on div "m’arrête," at bounding box center [195, 194] width 56 height 60
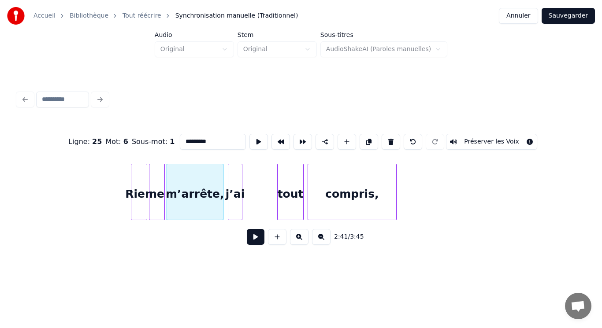
click at [233, 204] on div "j’ai" at bounding box center [235, 194] width 14 height 60
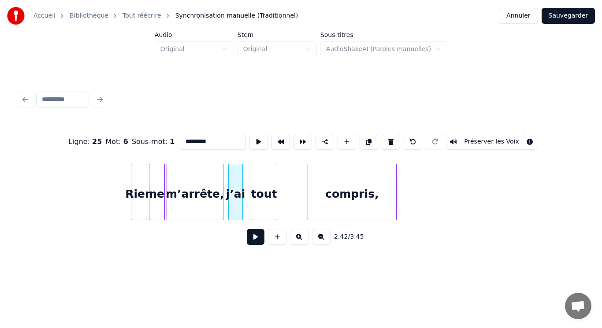
click at [261, 204] on div "tout" at bounding box center [264, 194] width 26 height 60
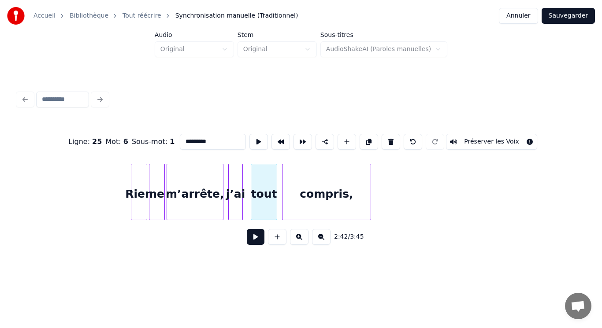
click at [305, 207] on div "compris," at bounding box center [326, 194] width 88 height 60
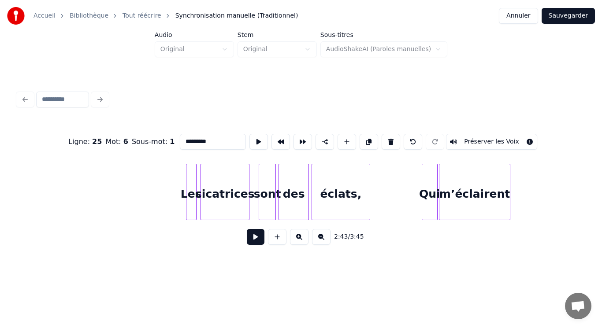
scroll to position [0, 11040]
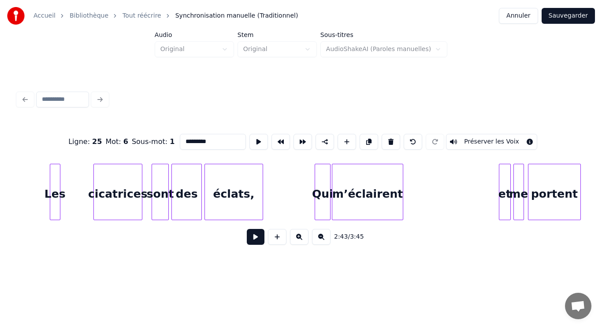
click at [55, 197] on div "Les" at bounding box center [55, 194] width 10 height 60
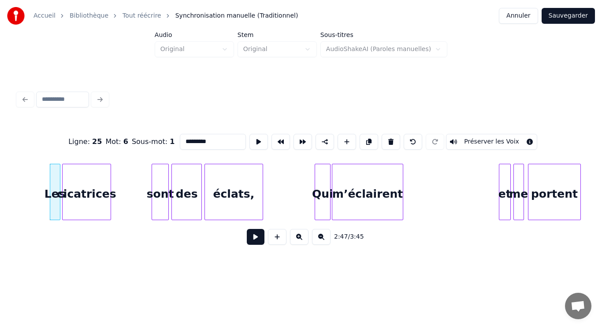
click at [73, 198] on div "cicatrices" at bounding box center [87, 194] width 48 height 60
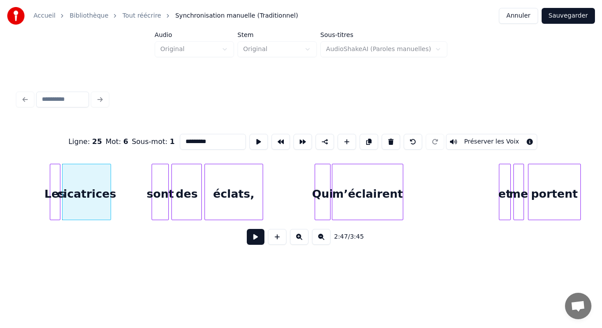
click at [73, 197] on div "cicatrices" at bounding box center [87, 194] width 48 height 60
click at [255, 143] on button at bounding box center [258, 142] width 19 height 16
click at [124, 197] on div "sont" at bounding box center [122, 194] width 16 height 60
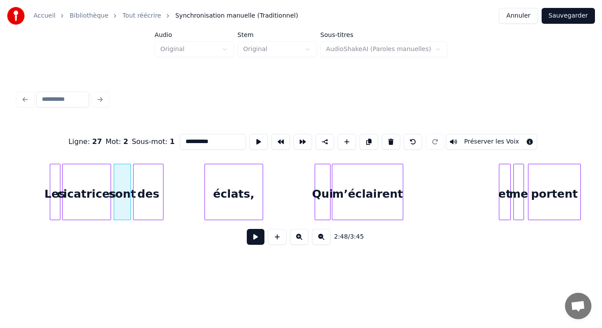
click at [148, 200] on div "des" at bounding box center [149, 194] width 30 height 60
click at [148, 200] on div "des" at bounding box center [148, 194] width 30 height 60
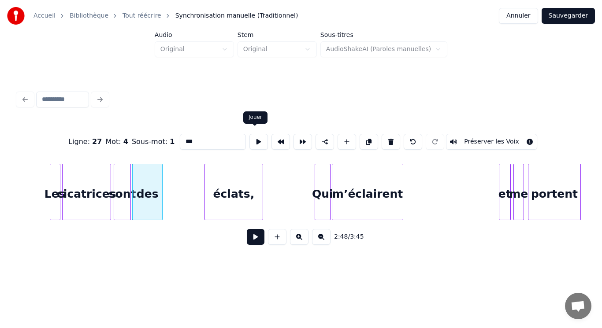
click at [252, 140] on button at bounding box center [258, 142] width 19 height 16
click at [157, 193] on div "des" at bounding box center [157, 194] width 30 height 60
click at [252, 141] on button at bounding box center [258, 142] width 19 height 16
click at [129, 196] on div "sont" at bounding box center [127, 194] width 16 height 60
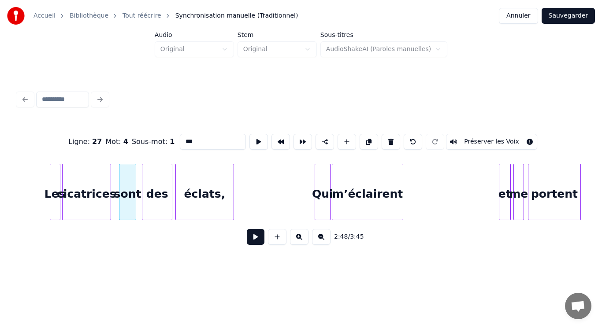
click at [198, 198] on div "éclats," at bounding box center [204, 194] width 57 height 60
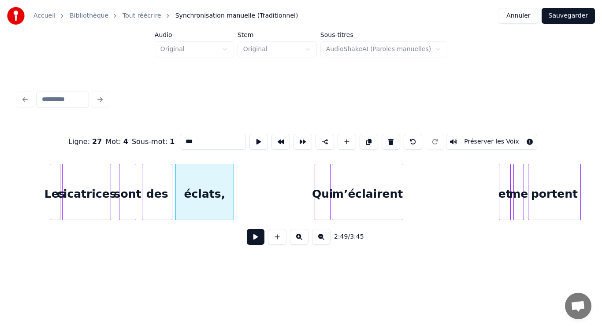
click at [198, 193] on div "éclats," at bounding box center [204, 194] width 57 height 60
click at [253, 140] on button at bounding box center [258, 142] width 19 height 16
click at [304, 201] on div "Qui" at bounding box center [303, 194] width 15 height 60
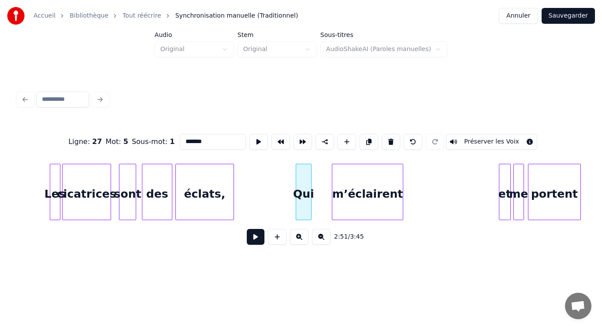
click at [305, 200] on div "Qui" at bounding box center [303, 194] width 15 height 60
click at [358, 209] on div "m’éclairent" at bounding box center [352, 194] width 71 height 60
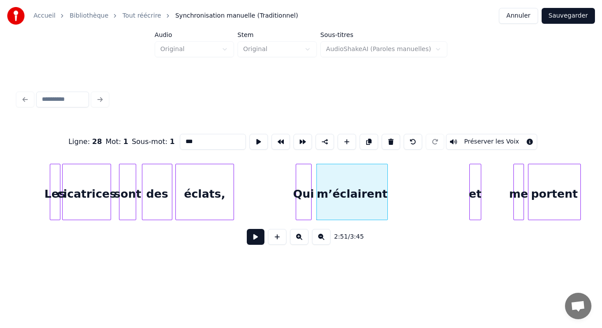
click at [475, 210] on div "et" at bounding box center [475, 194] width 11 height 60
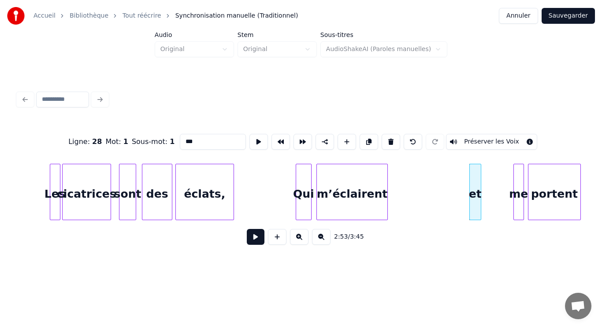
click at [477, 203] on div "et" at bounding box center [475, 194] width 11 height 60
click at [254, 138] on button at bounding box center [258, 142] width 19 height 16
click at [488, 196] on div "me" at bounding box center [488, 194] width 10 height 60
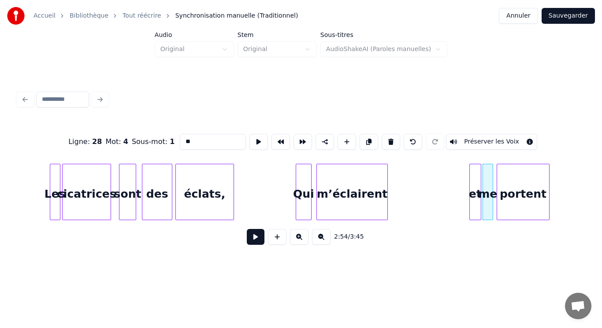
click at [514, 188] on div "portent" at bounding box center [523, 194] width 52 height 60
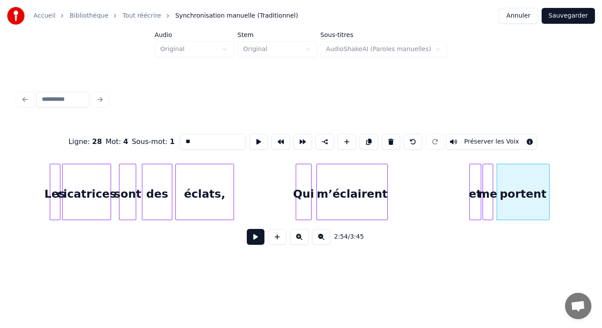
click at [514, 188] on div "portent" at bounding box center [523, 194] width 52 height 60
click at [256, 135] on button at bounding box center [258, 142] width 19 height 16
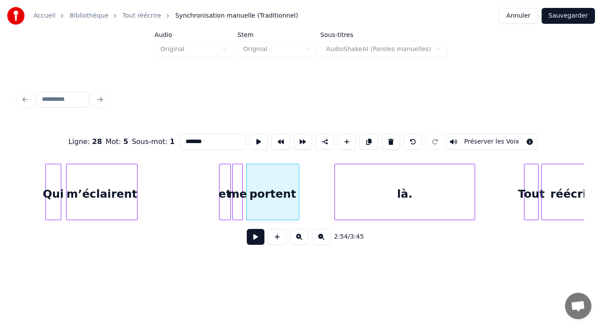
scroll to position [0, 11303]
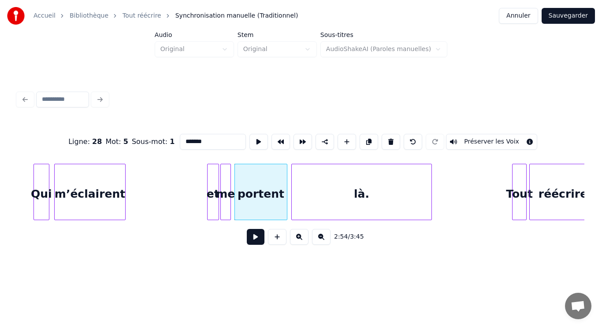
click at [382, 183] on div "là." at bounding box center [362, 194] width 140 height 60
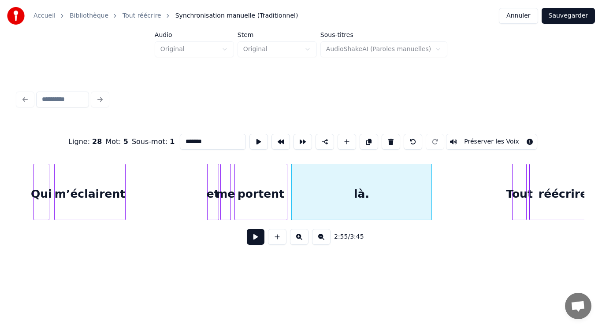
click at [382, 183] on div "là." at bounding box center [362, 194] width 140 height 60
click at [493, 192] on div "Tout" at bounding box center [493, 194] width 14 height 60
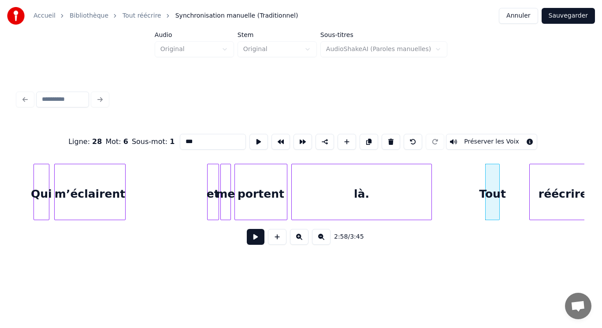
scroll to position [0, 11317]
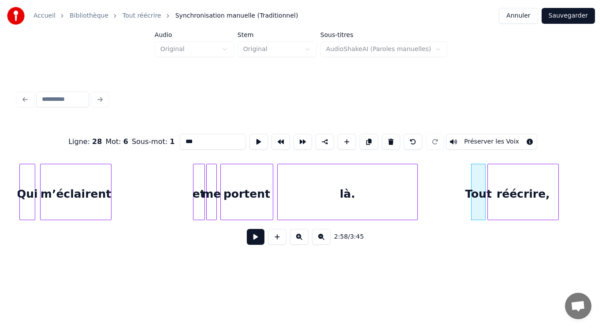
click at [521, 193] on div "réécrire," at bounding box center [523, 194] width 71 height 60
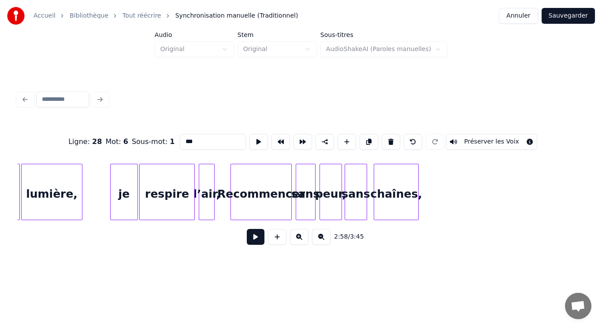
scroll to position [0, 11743]
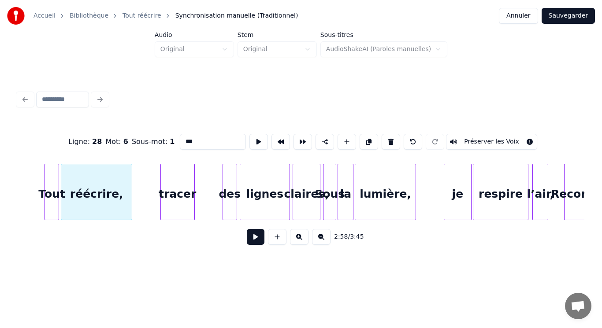
click at [188, 185] on div "tracer" at bounding box center [177, 194] width 33 height 60
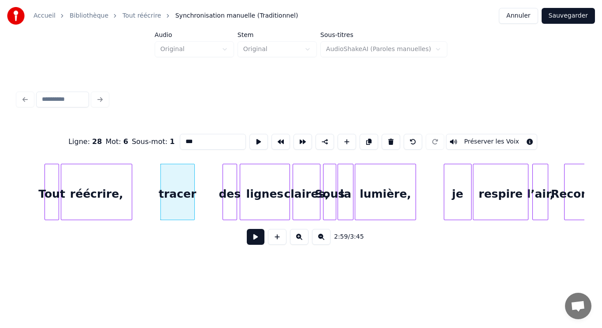
click at [188, 185] on div "tracer" at bounding box center [177, 194] width 33 height 60
click at [206, 193] on div "des" at bounding box center [204, 194] width 14 height 60
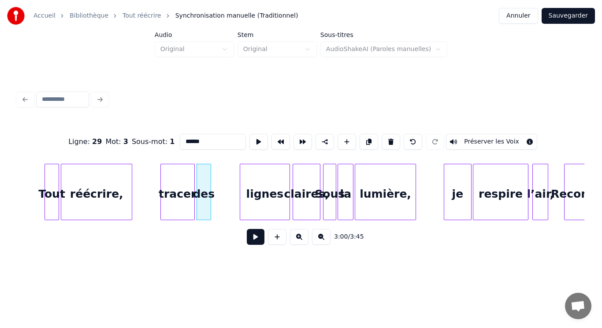
click at [206, 193] on div "des" at bounding box center [204, 194] width 14 height 60
click at [255, 137] on button at bounding box center [258, 142] width 19 height 16
click at [179, 185] on div "tracer" at bounding box center [175, 194] width 33 height 60
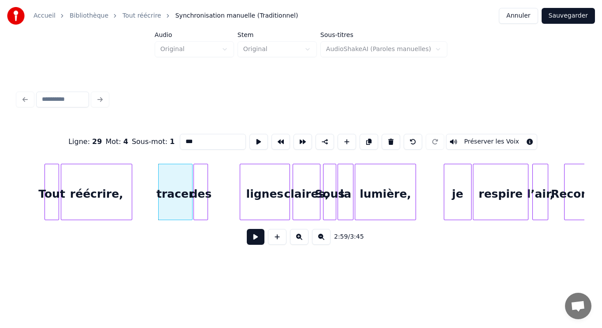
click at [200, 189] on div "des" at bounding box center [201, 194] width 14 height 60
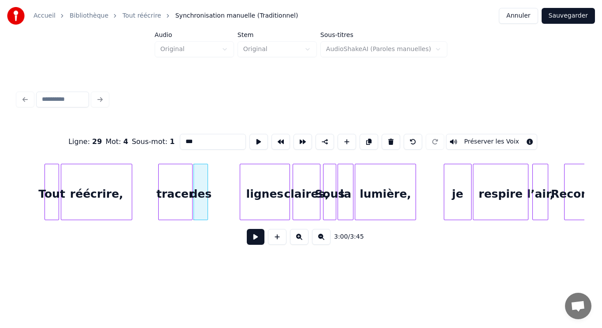
click at [200, 189] on div "des" at bounding box center [201, 194] width 14 height 60
click at [254, 137] on button at bounding box center [258, 142] width 19 height 16
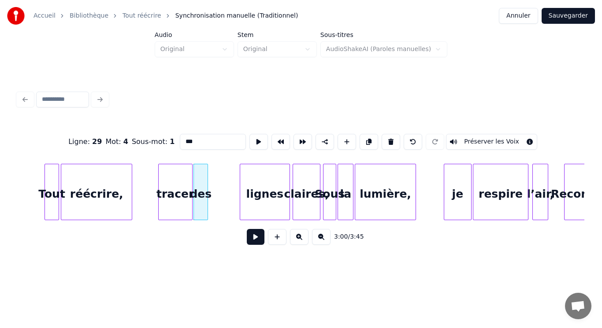
click at [254, 137] on button at bounding box center [258, 142] width 19 height 16
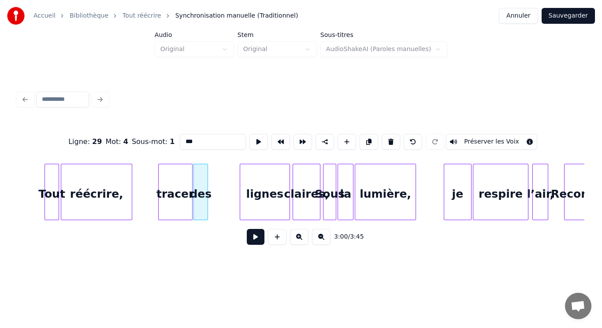
click at [182, 193] on div "tracer" at bounding box center [175, 194] width 33 height 60
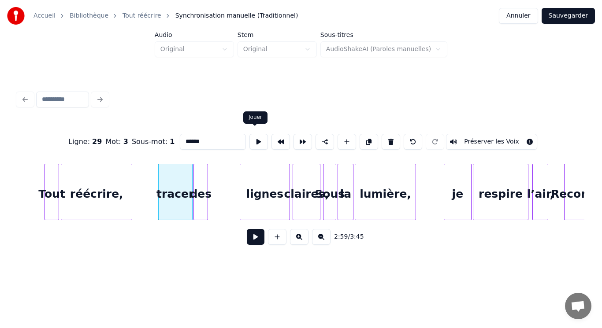
click at [253, 140] on button at bounding box center [258, 142] width 19 height 16
click at [203, 185] on div "des" at bounding box center [201, 194] width 14 height 60
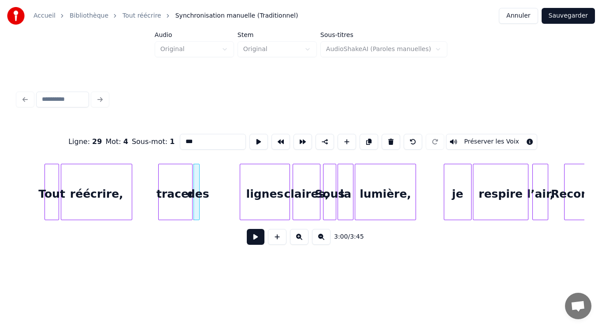
click at [198, 177] on div at bounding box center [198, 192] width 3 height 56
click at [233, 193] on div "lignes" at bounding box center [230, 194] width 49 height 60
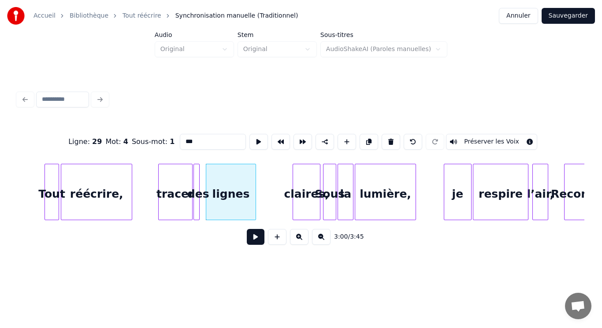
click at [240, 186] on div "lignes" at bounding box center [230, 194] width 49 height 60
click at [252, 136] on button at bounding box center [258, 142] width 19 height 16
click at [276, 194] on div "claires," at bounding box center [277, 194] width 27 height 60
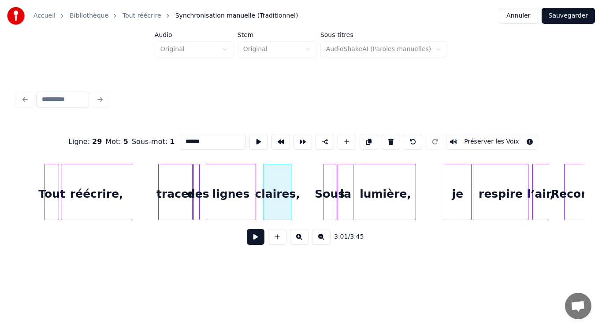
click at [276, 194] on div "claires," at bounding box center [277, 194] width 27 height 60
click at [250, 140] on button at bounding box center [258, 142] width 19 height 16
click at [298, 198] on div "Sous" at bounding box center [299, 194] width 12 height 60
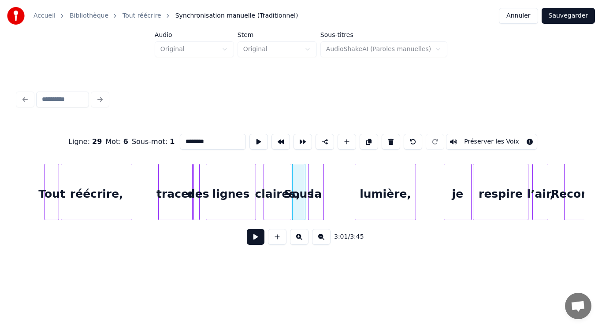
click at [318, 201] on div "la" at bounding box center [315, 194] width 15 height 60
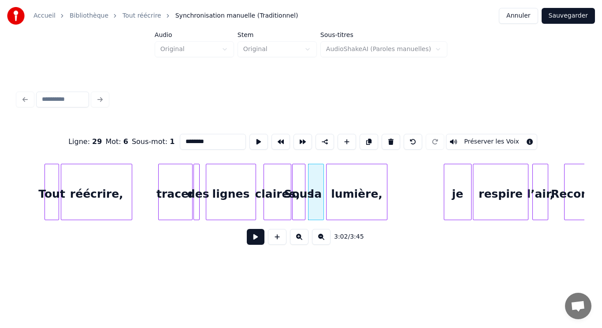
click at [340, 207] on div "lumière," at bounding box center [357, 194] width 60 height 60
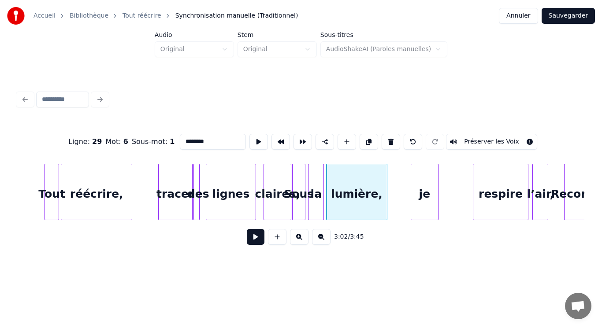
click at [418, 208] on div "je" at bounding box center [424, 194] width 27 height 60
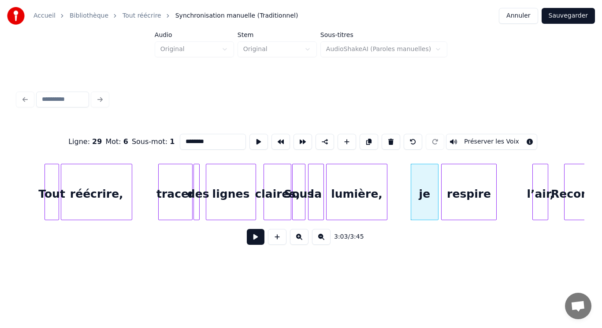
click at [450, 205] on div "respire" at bounding box center [469, 194] width 55 height 60
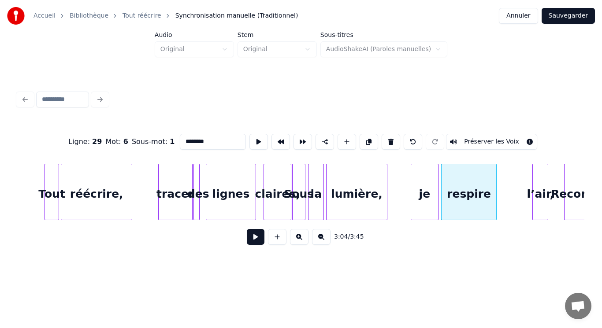
click at [450, 205] on div "respire" at bounding box center [469, 194] width 55 height 60
click at [254, 137] on button at bounding box center [258, 142] width 19 height 16
click at [505, 205] on div "l’air," at bounding box center [506, 194] width 15 height 60
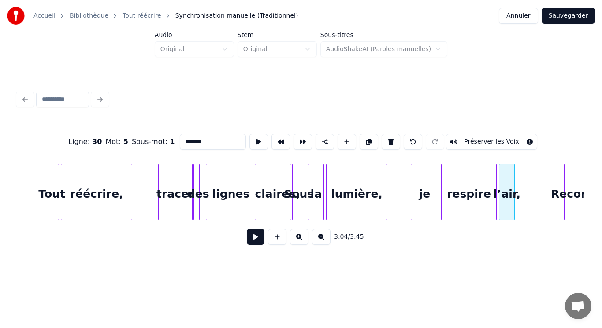
click at [506, 206] on div "l’air," at bounding box center [506, 194] width 15 height 60
click at [253, 136] on button at bounding box center [258, 142] width 19 height 16
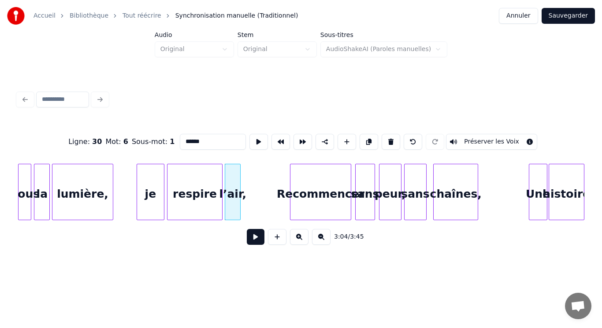
scroll to position [0, 12041]
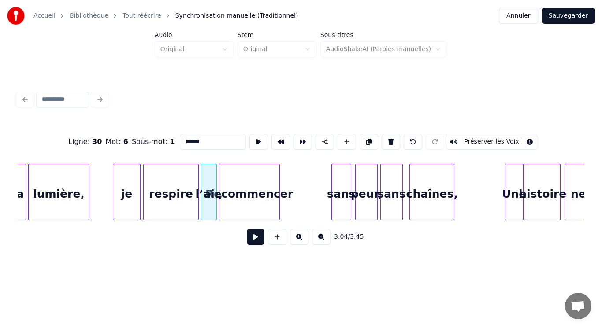
click at [244, 174] on div "Recommencer" at bounding box center [249, 194] width 60 height 60
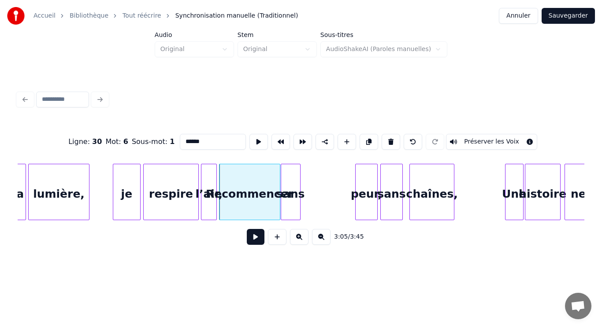
click at [286, 184] on div "sans" at bounding box center [290, 194] width 19 height 60
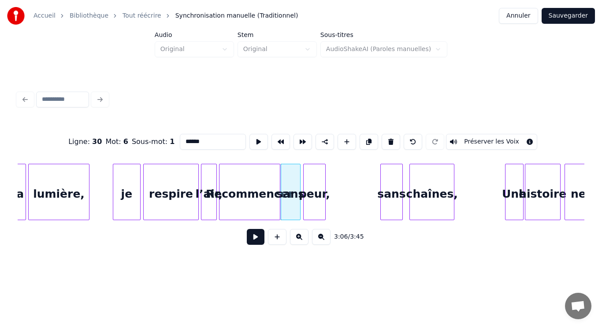
click at [314, 193] on div "peur," at bounding box center [315, 194] width 22 height 60
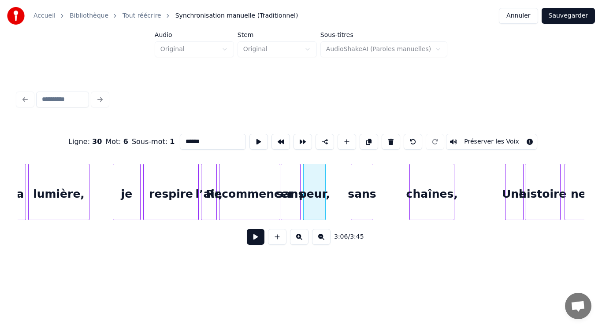
click at [362, 199] on div "sans" at bounding box center [362, 194] width 22 height 60
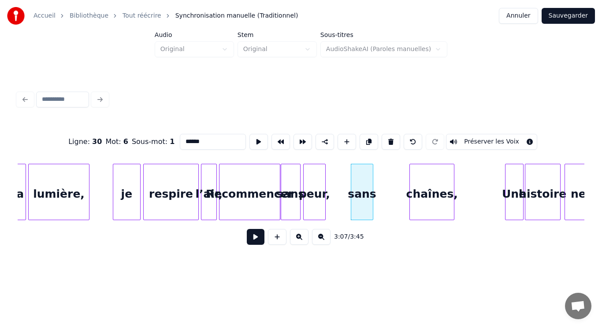
click at [362, 199] on div "sans" at bounding box center [362, 194] width 22 height 60
click at [254, 138] on button at bounding box center [258, 142] width 19 height 16
click at [401, 197] on div "chaînes," at bounding box center [401, 194] width 44 height 60
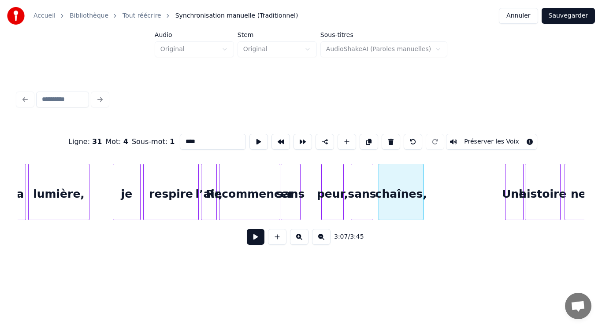
click at [335, 194] on div "peur," at bounding box center [333, 194] width 22 height 60
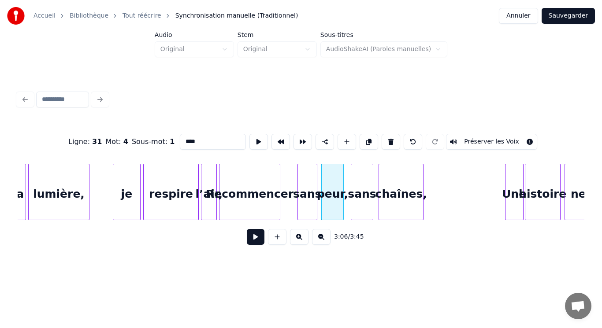
click at [307, 195] on div "sans" at bounding box center [307, 194] width 19 height 60
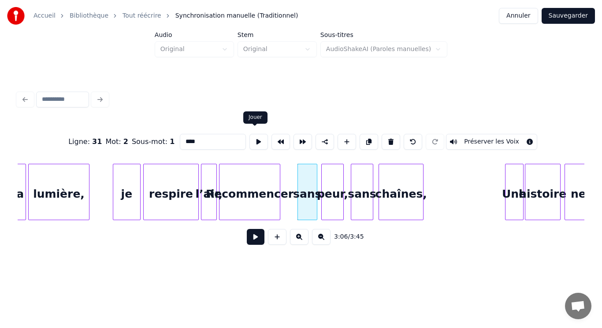
click at [256, 137] on button at bounding box center [258, 142] width 19 height 16
click at [281, 201] on div "Recommencer" at bounding box center [263, 194] width 60 height 60
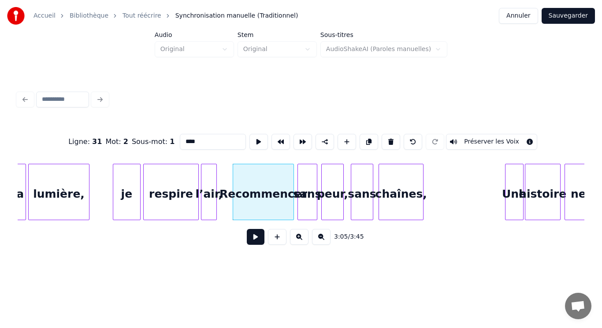
click at [282, 201] on div "Recommencer" at bounding box center [263, 194] width 60 height 60
click at [256, 140] on button at bounding box center [258, 142] width 19 height 16
click at [226, 196] on div "l’air," at bounding box center [222, 194] width 15 height 60
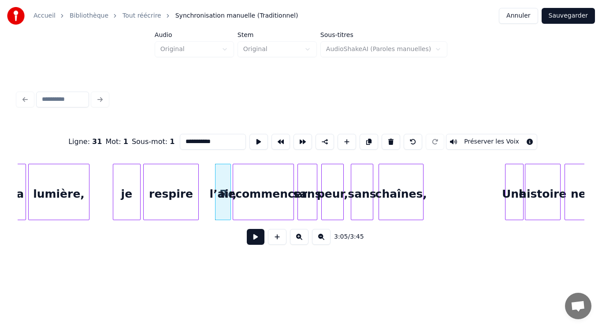
click at [226, 196] on div "l’air," at bounding box center [222, 194] width 15 height 60
click at [254, 140] on button at bounding box center [258, 142] width 19 height 16
click at [205, 190] on div "respire" at bounding box center [186, 194] width 55 height 60
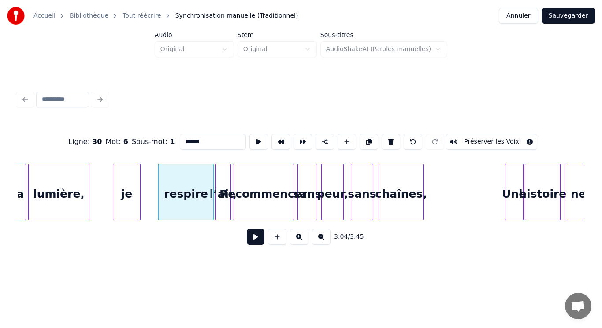
click at [205, 190] on div "respire" at bounding box center [186, 194] width 55 height 60
click at [257, 138] on button at bounding box center [258, 142] width 19 height 16
click at [150, 191] on div "je" at bounding box center [142, 194] width 27 height 60
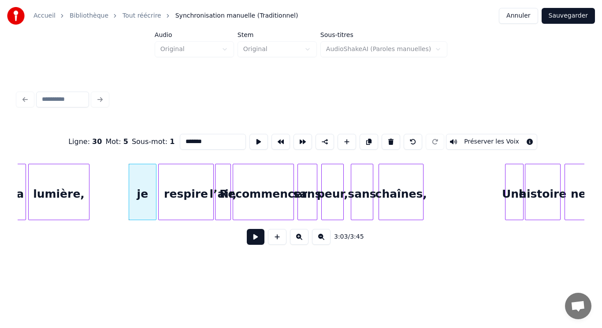
click at [152, 189] on div "je" at bounding box center [142, 194] width 27 height 60
type input "**"
click at [252, 136] on button at bounding box center [258, 142] width 19 height 16
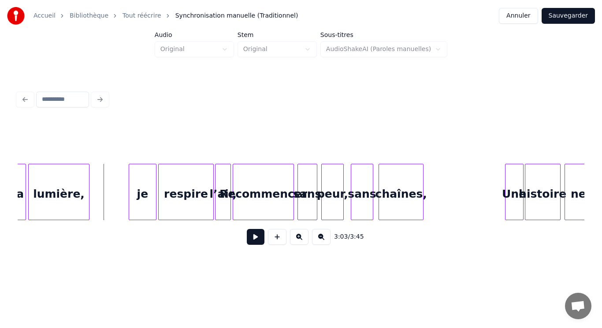
click at [258, 241] on button at bounding box center [256, 237] width 18 height 16
click at [252, 242] on button at bounding box center [256, 237] width 18 height 16
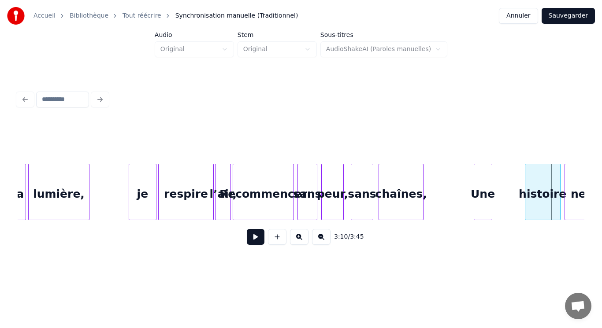
click at [483, 197] on div "Une" at bounding box center [483, 194] width 18 height 60
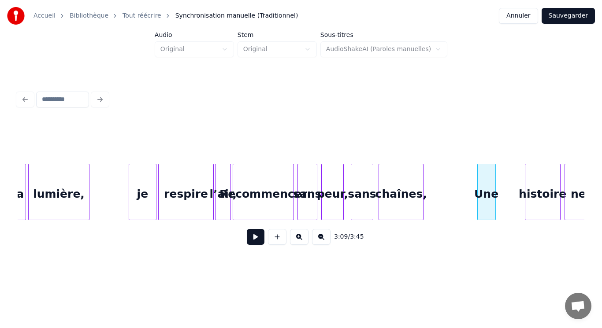
click at [487, 197] on div "Une" at bounding box center [487, 194] width 18 height 60
click at [487, 196] on div "Une" at bounding box center [487, 194] width 18 height 60
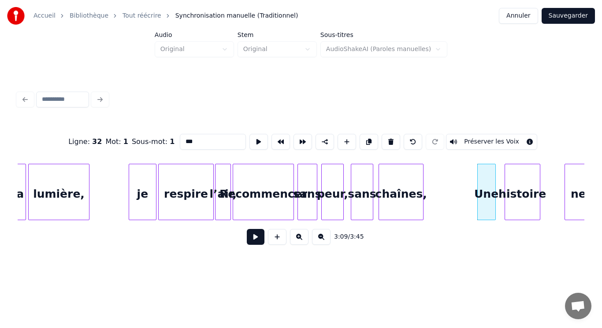
click at [529, 204] on div "histoire" at bounding box center [522, 194] width 35 height 60
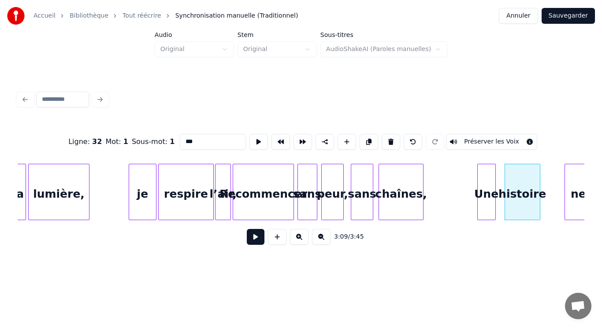
click at [529, 204] on div "histoire" at bounding box center [522, 194] width 35 height 60
click at [252, 138] on button at bounding box center [258, 142] width 19 height 16
click at [509, 203] on div "histoire" at bounding box center [514, 194] width 35 height 60
click at [481, 198] on div "Une" at bounding box center [482, 194] width 18 height 60
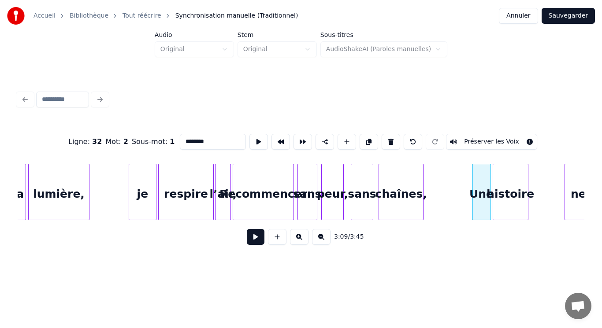
click at [504, 198] on div "histoire" at bounding box center [510, 194] width 35 height 60
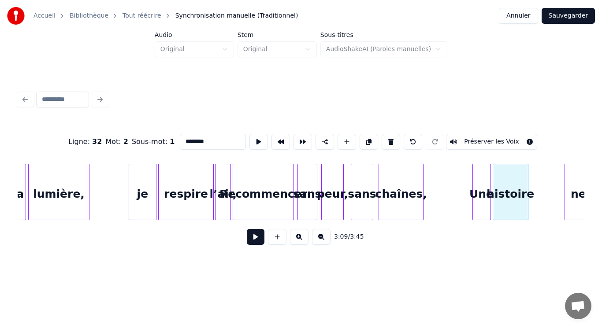
click at [504, 198] on div "histoire" at bounding box center [510, 194] width 35 height 60
click at [252, 134] on button at bounding box center [258, 142] width 19 height 16
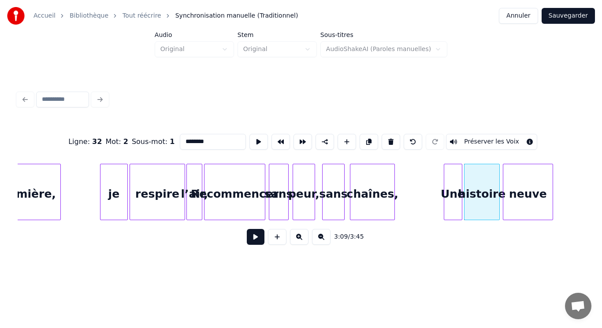
click at [545, 204] on div "neuve" at bounding box center [527, 194] width 49 height 60
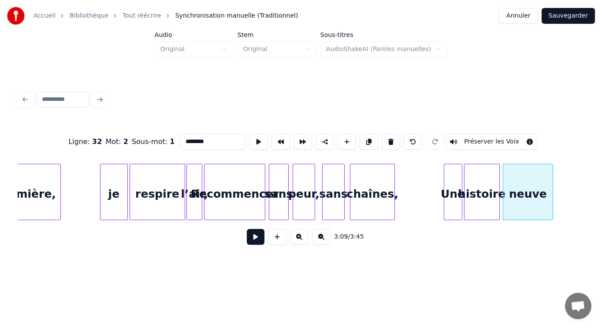
click at [545, 203] on div "neuve" at bounding box center [527, 194] width 49 height 60
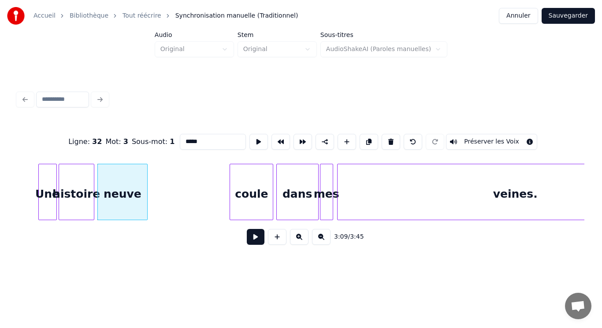
scroll to position [0, 12528]
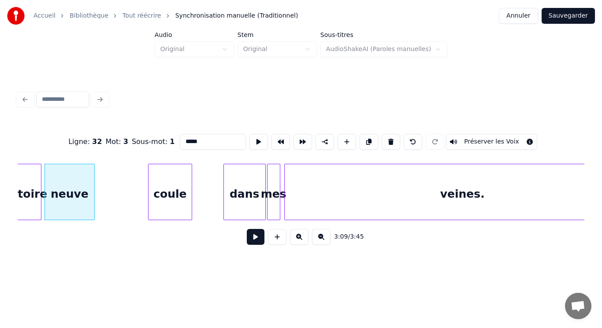
click at [178, 203] on div "coule" at bounding box center [169, 194] width 43 height 60
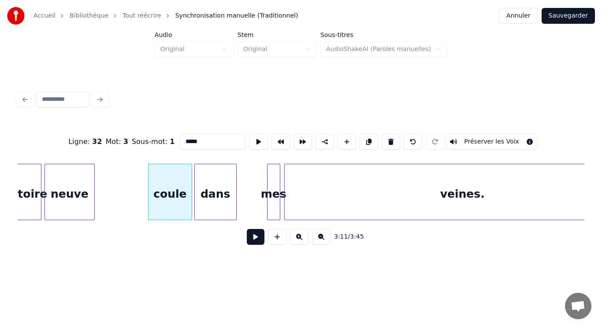
click at [220, 198] on div "dans" at bounding box center [215, 194] width 41 height 60
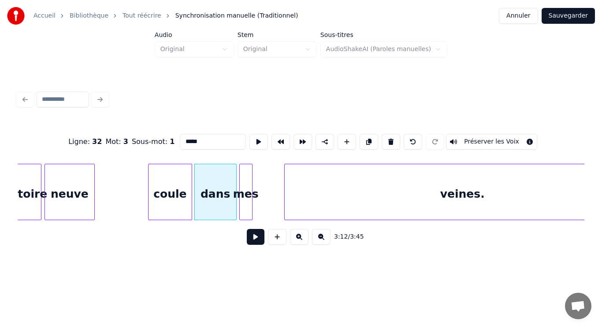
click at [245, 204] on div "mes" at bounding box center [246, 194] width 12 height 60
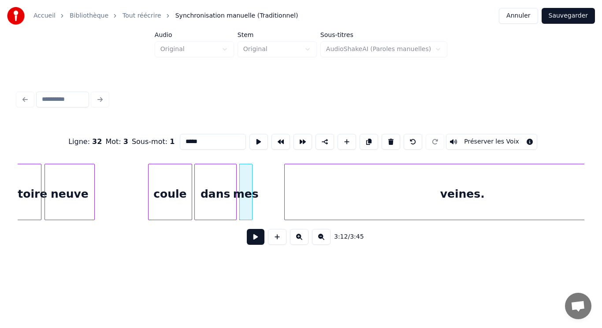
click at [246, 185] on div "mes" at bounding box center [246, 194] width 12 height 60
click at [255, 139] on button at bounding box center [258, 142] width 19 height 16
click at [256, 139] on button at bounding box center [258, 142] width 19 height 16
click at [243, 188] on div "mes" at bounding box center [244, 194] width 12 height 60
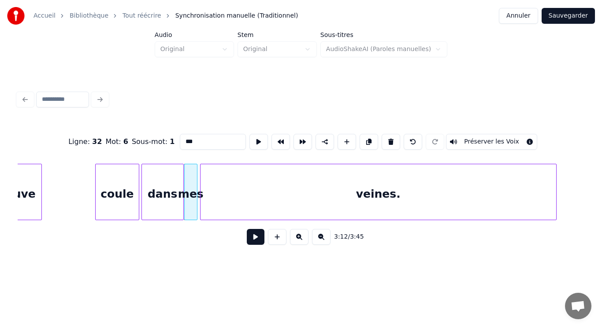
click at [356, 202] on div "veines." at bounding box center [378, 194] width 356 height 60
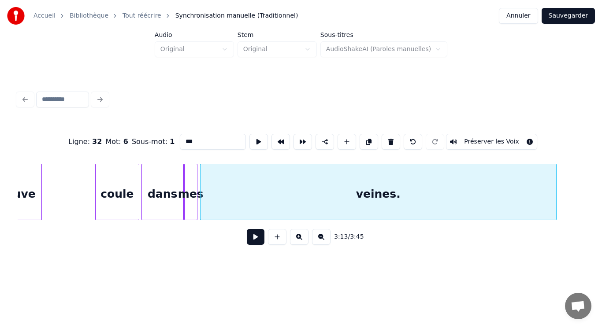
click at [356, 202] on div "veines." at bounding box center [378, 194] width 356 height 60
type input "*******"
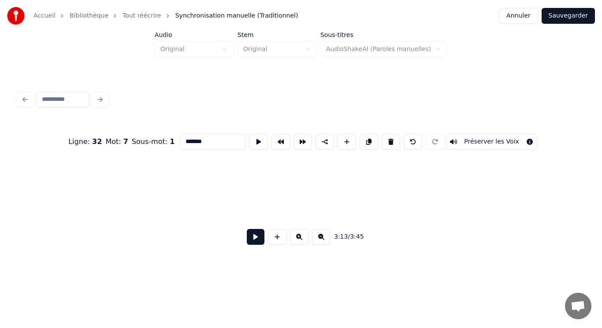
scroll to position [0, 14340]
click at [580, 15] on button "Sauvegarder" at bounding box center [568, 16] width 53 height 16
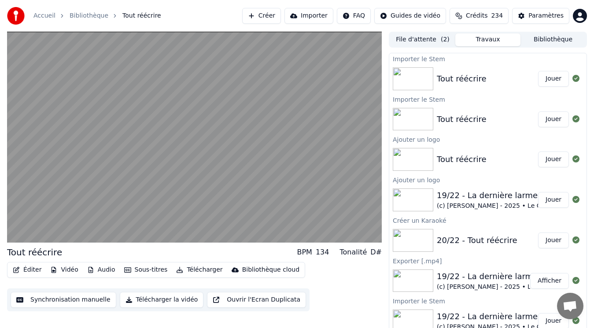
drag, startPoint x: 601, startPoint y: 50, endPoint x: 601, endPoint y: 37, distance: 12.3
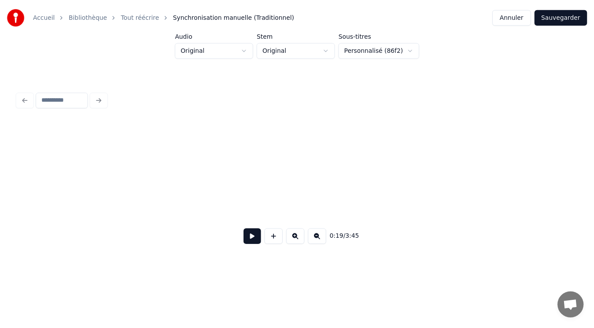
scroll to position [0, 1284]
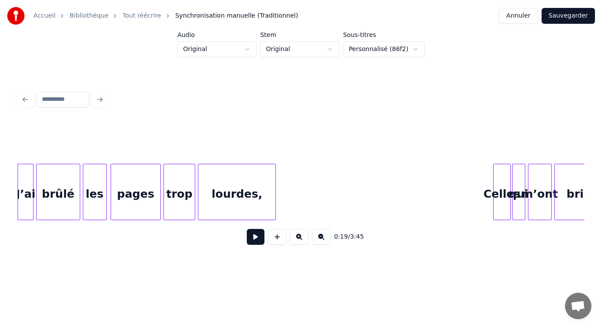
click at [570, 17] on button "Sauvegarder" at bounding box center [568, 16] width 53 height 16
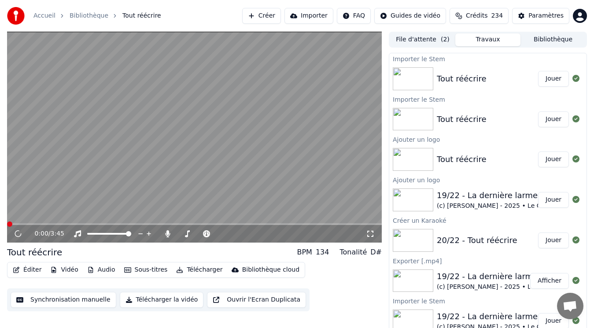
click at [541, 41] on button "Bibliothèque" at bounding box center [553, 39] width 65 height 13
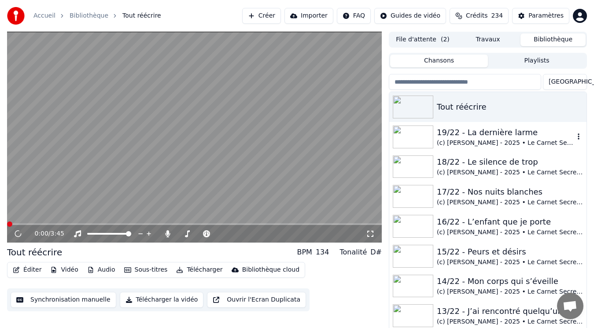
click at [483, 141] on div "(c) [PERSON_NAME] - 2025 • Le Carnet Secret de [PERSON_NAME]" at bounding box center [505, 143] width 137 height 9
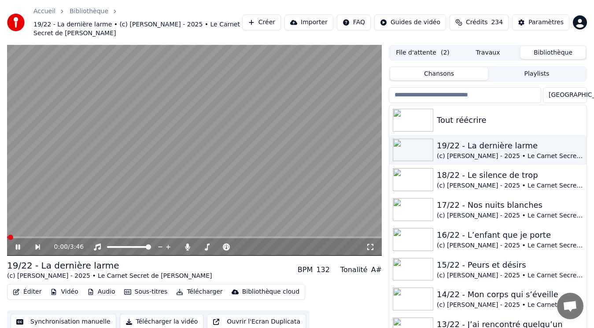
click at [29, 286] on button "Éditer" at bounding box center [27, 292] width 36 height 12
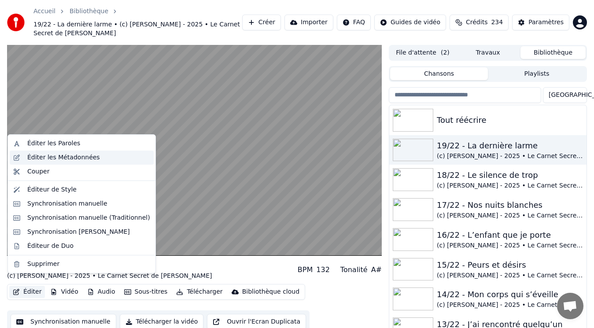
click at [51, 159] on div "Éditer les Métadonnées" at bounding box center [63, 157] width 73 height 9
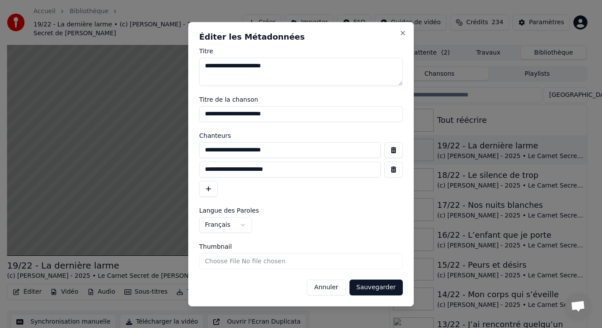
drag, startPoint x: 299, startPoint y: 148, endPoint x: 197, endPoint y: 152, distance: 102.3
click at [197, 152] on div "**********" at bounding box center [301, 164] width 226 height 285
click at [334, 291] on button "Annuler" at bounding box center [326, 288] width 39 height 16
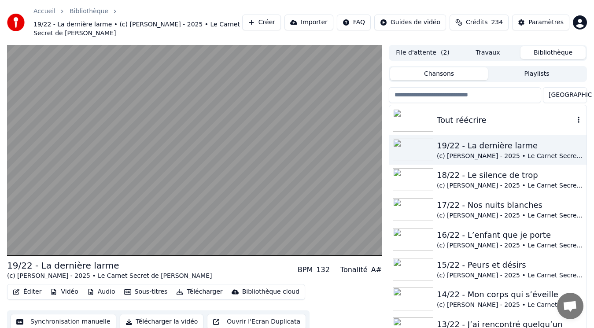
click at [474, 119] on div "Tout réécrire" at bounding box center [488, 120] width 197 height 30
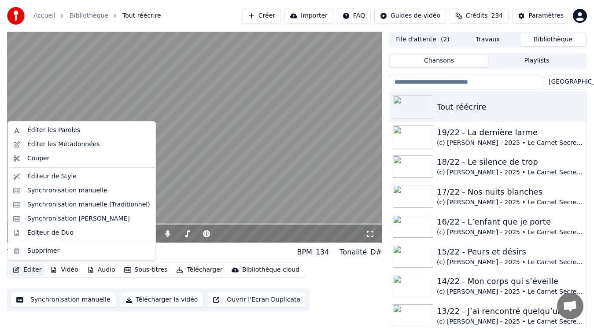
click at [26, 270] on button "Éditer" at bounding box center [27, 270] width 36 height 12
click at [68, 143] on div "Éditer les Métadonnées" at bounding box center [63, 144] width 73 height 9
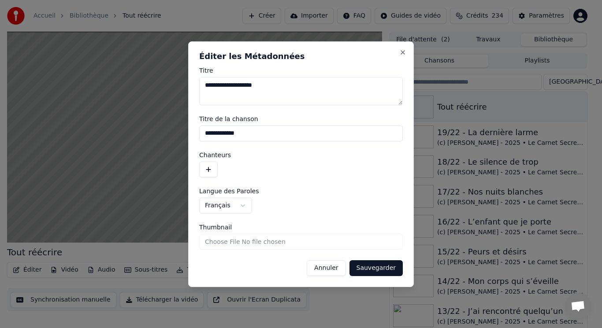
click at [205, 170] on button "button" at bounding box center [208, 170] width 19 height 16
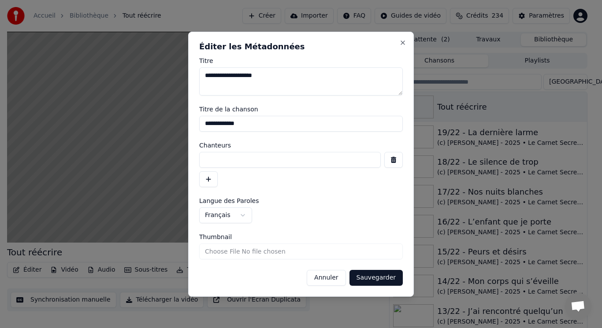
paste input "**********"
type input "**********"
drag, startPoint x: 370, startPoint y: 282, endPoint x: 371, endPoint y: 277, distance: 4.7
click at [371, 281] on button "Sauvegarder" at bounding box center [375, 278] width 53 height 16
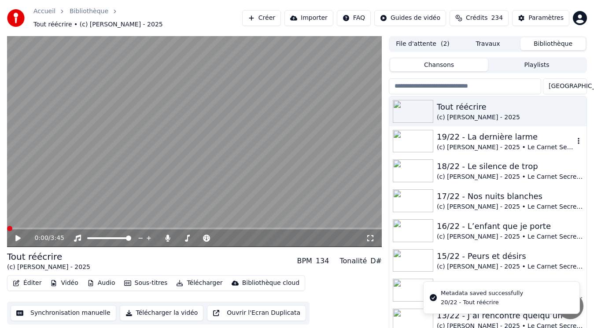
click at [494, 144] on div "(c) [PERSON_NAME] - 2025 • Le Carnet Secret de [PERSON_NAME]" at bounding box center [505, 147] width 137 height 9
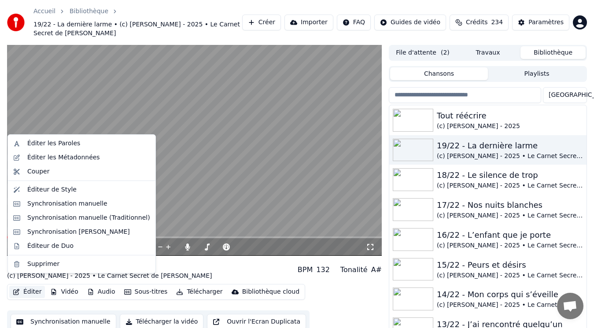
click at [37, 286] on button "Éditer" at bounding box center [27, 292] width 36 height 12
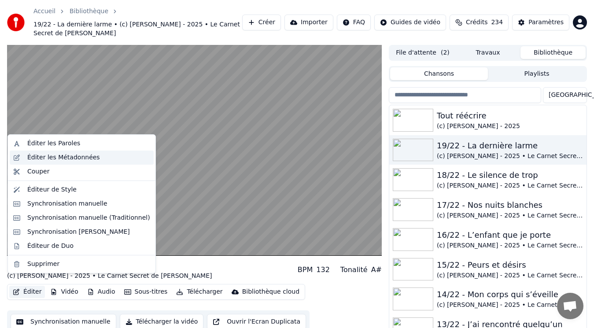
click at [44, 158] on div "Éditer les Métadonnées" at bounding box center [63, 157] width 73 height 9
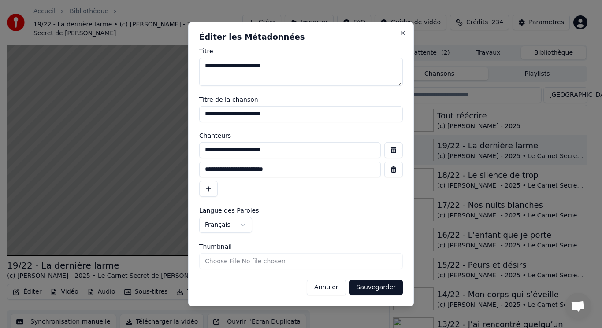
drag, startPoint x: 306, startPoint y: 171, endPoint x: 168, endPoint y: 153, distance: 139.0
click at [168, 153] on body "Accueil Bibliothèque 19/22 - La dernière larme • (c) [PERSON_NAME] - 2025 • Le …" at bounding box center [297, 164] width 594 height 328
drag, startPoint x: 341, startPoint y: 291, endPoint x: 357, endPoint y: 269, distance: 27.1
click at [341, 288] on button "Annuler" at bounding box center [326, 288] width 39 height 16
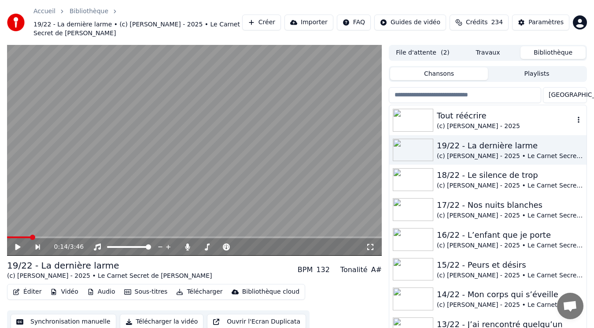
click at [505, 122] on div "(c) [PERSON_NAME] - 2025" at bounding box center [505, 126] width 137 height 9
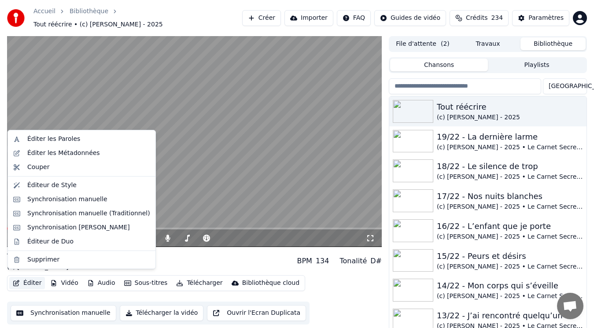
click at [37, 283] on button "Éditer" at bounding box center [27, 283] width 36 height 12
click at [59, 152] on div "Éditer les Métadonnées" at bounding box center [63, 153] width 73 height 9
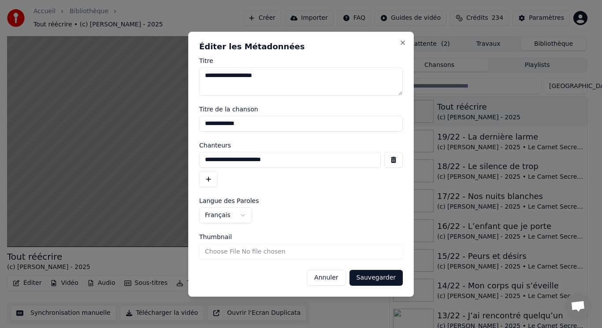
click at [209, 183] on button "button" at bounding box center [208, 179] width 19 height 16
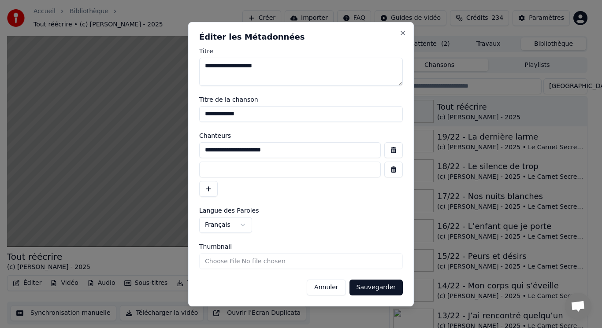
paste input "**********"
type input "**********"
drag, startPoint x: 227, startPoint y: 67, endPoint x: 177, endPoint y: 64, distance: 49.9
click at [177, 64] on body "Accueil Bibliothèque Tout réécrire • (c) [PERSON_NAME] - 2025 Créer Importer FA…" at bounding box center [297, 164] width 594 height 328
click at [203, 115] on input "**********" at bounding box center [301, 114] width 204 height 16
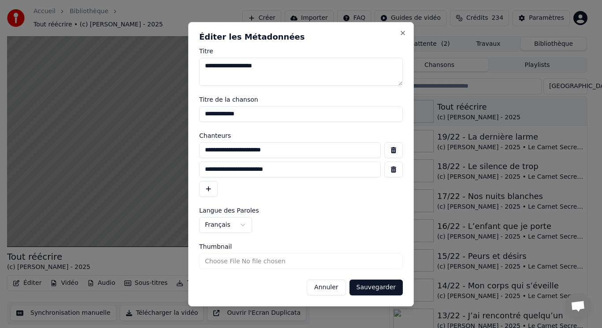
paste input "********"
type input "**********"
click at [383, 281] on button "Sauvegarder" at bounding box center [375, 288] width 53 height 16
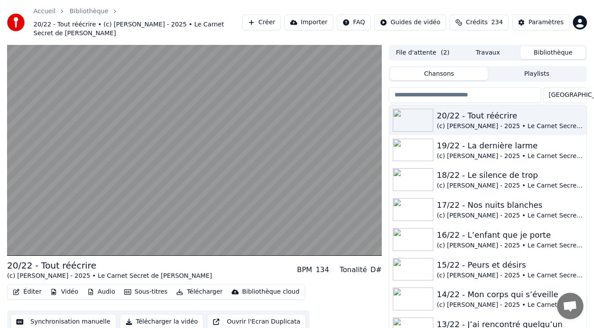
click at [232, 167] on video at bounding box center [194, 150] width 375 height 211
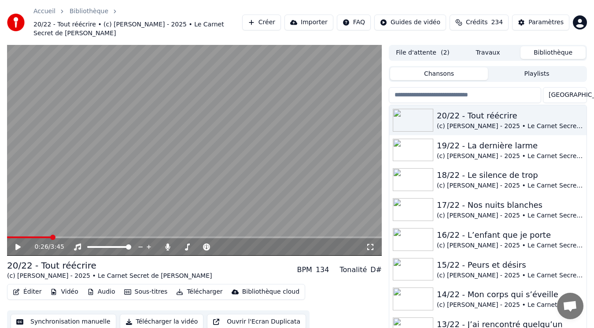
click at [93, 286] on button "Audio" at bounding box center [101, 292] width 35 height 12
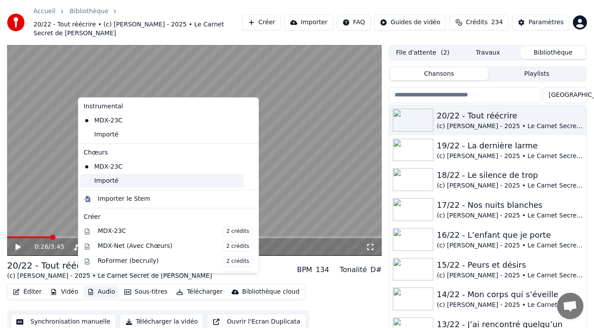
click at [111, 179] on div "Importé" at bounding box center [161, 181] width 163 height 14
click at [104, 286] on button "Audio" at bounding box center [101, 292] width 35 height 12
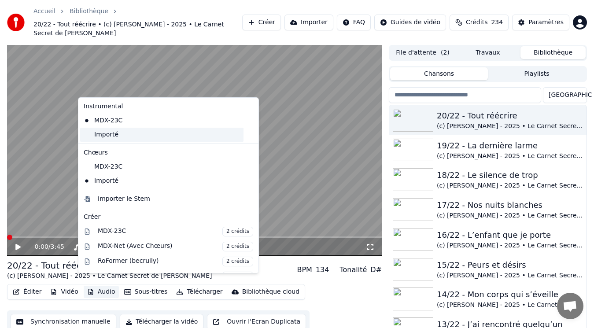
click at [111, 133] on div "Importé" at bounding box center [161, 135] width 163 height 14
